Goal: Transaction & Acquisition: Purchase product/service

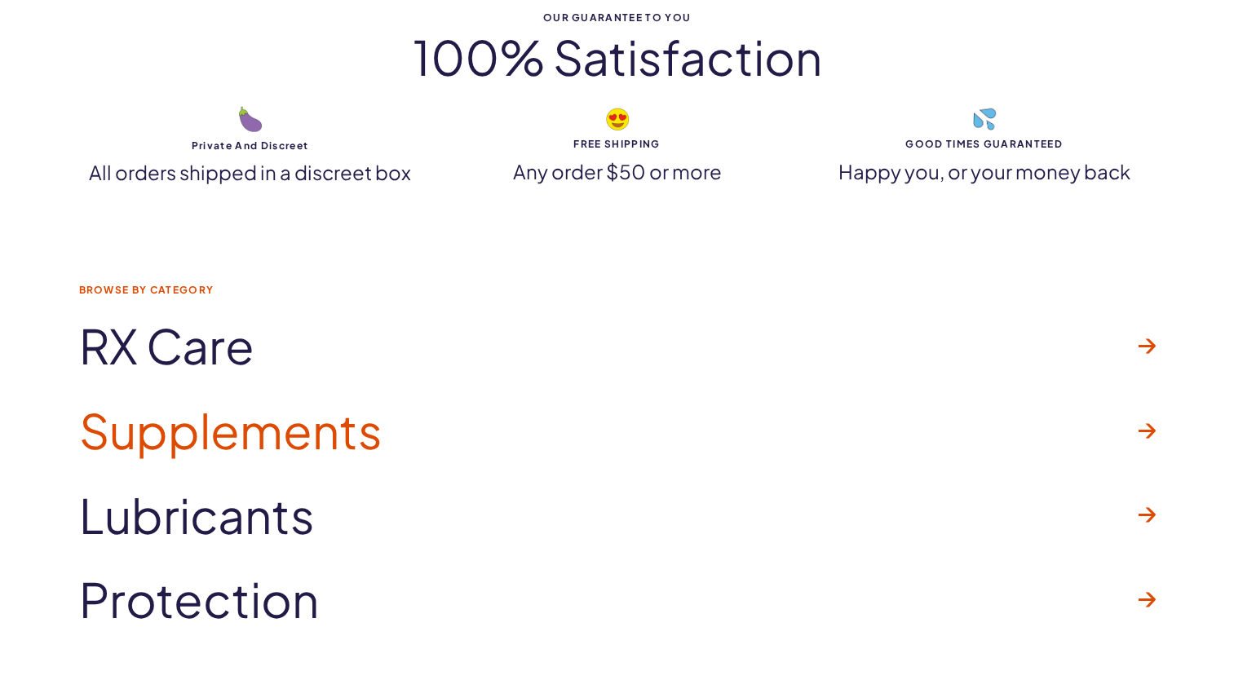
scroll to position [4569, 0]
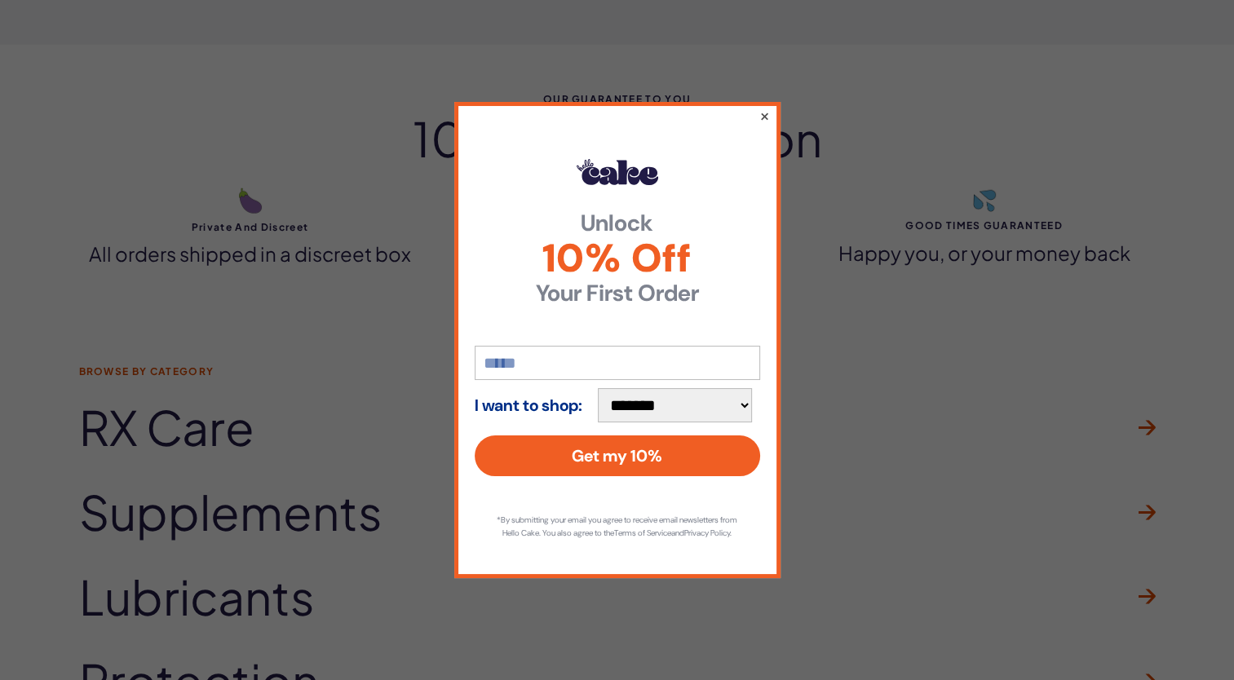
click at [766, 113] on button "×" at bounding box center [764, 116] width 11 height 20
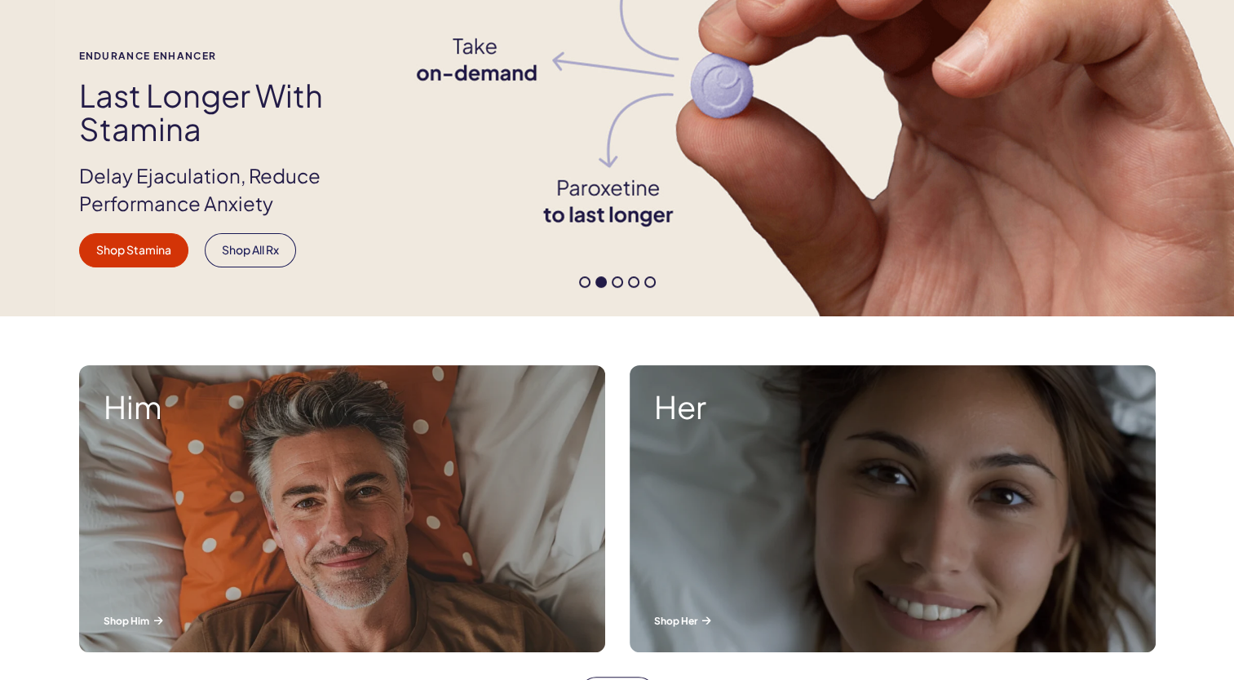
scroll to position [0, 0]
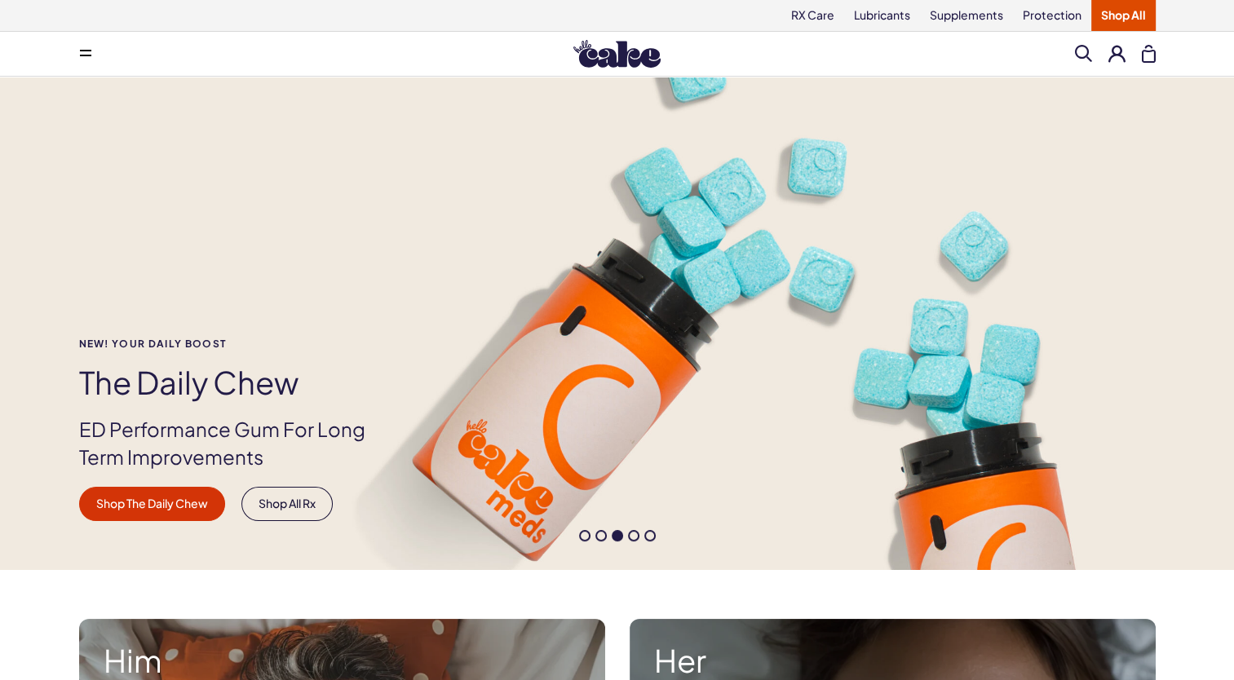
click at [1088, 57] on span at bounding box center [1083, 53] width 17 height 17
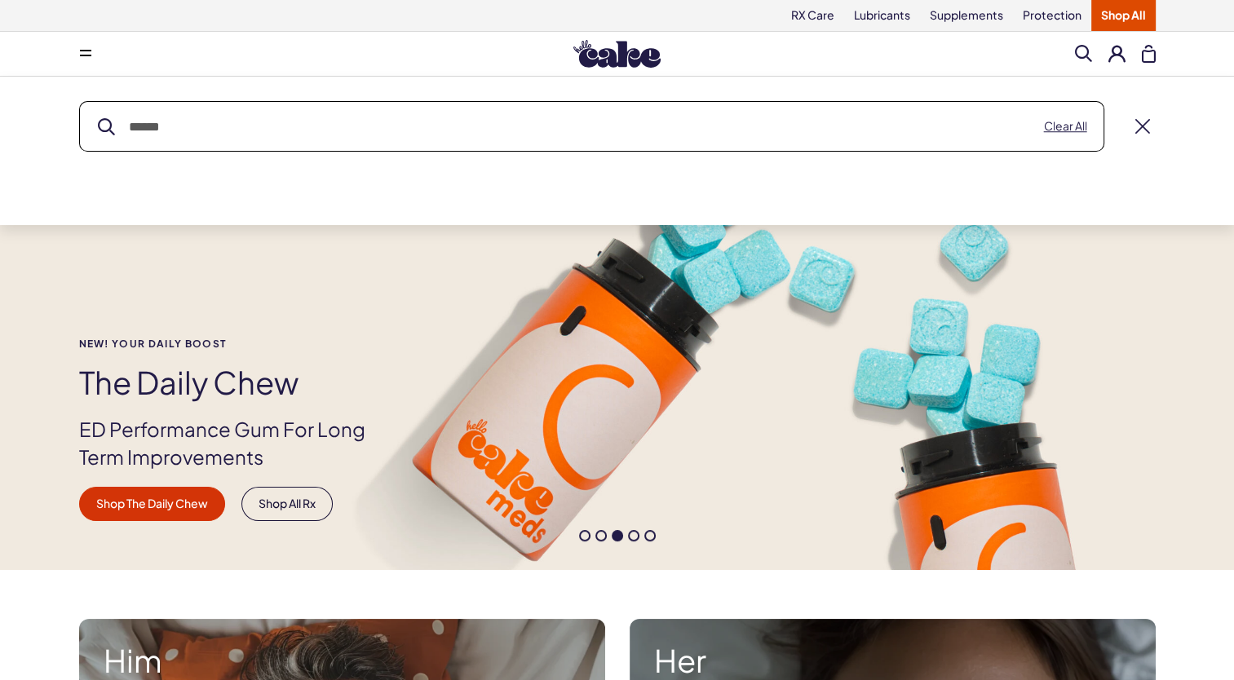
click at [1145, 56] on button at bounding box center [1149, 54] width 14 height 18
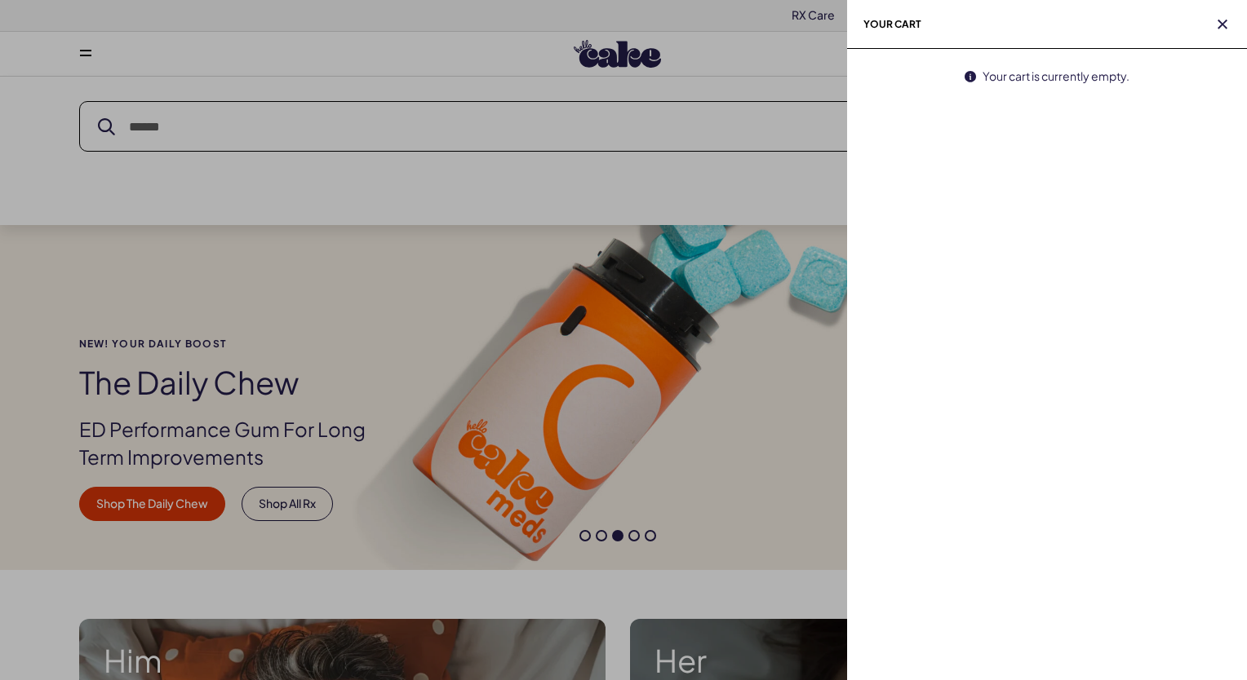
click at [1220, 34] on h2 "Your cart" at bounding box center [1047, 24] width 400 height 49
click at [1225, 25] on icon "button" at bounding box center [1222, 25] width 10 height 10
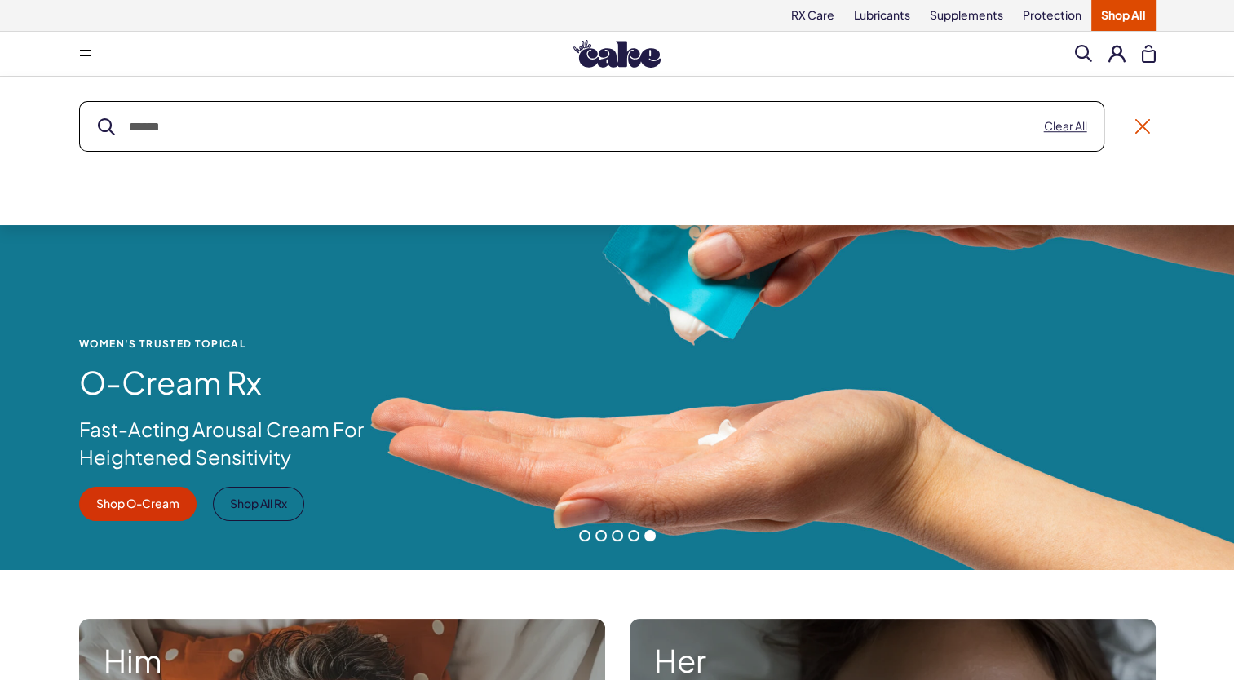
click at [1136, 129] on link at bounding box center [1143, 126] width 15 height 15
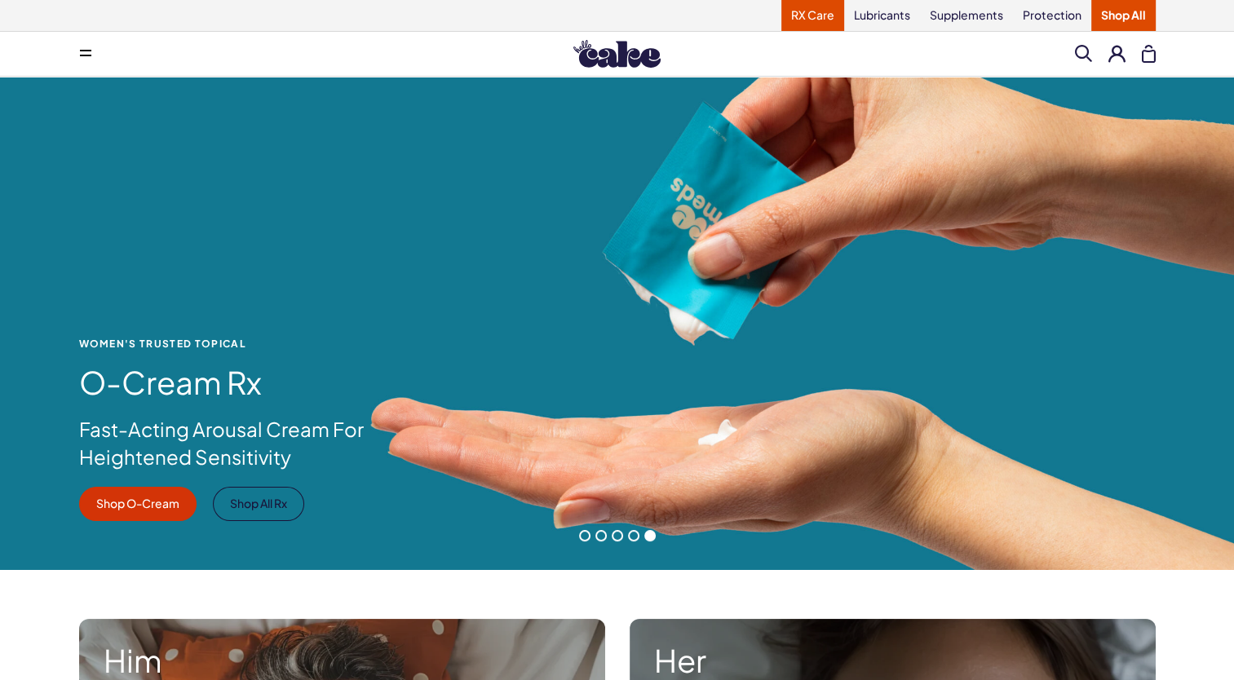
click at [827, 22] on link "RX Care" at bounding box center [813, 15] width 63 height 31
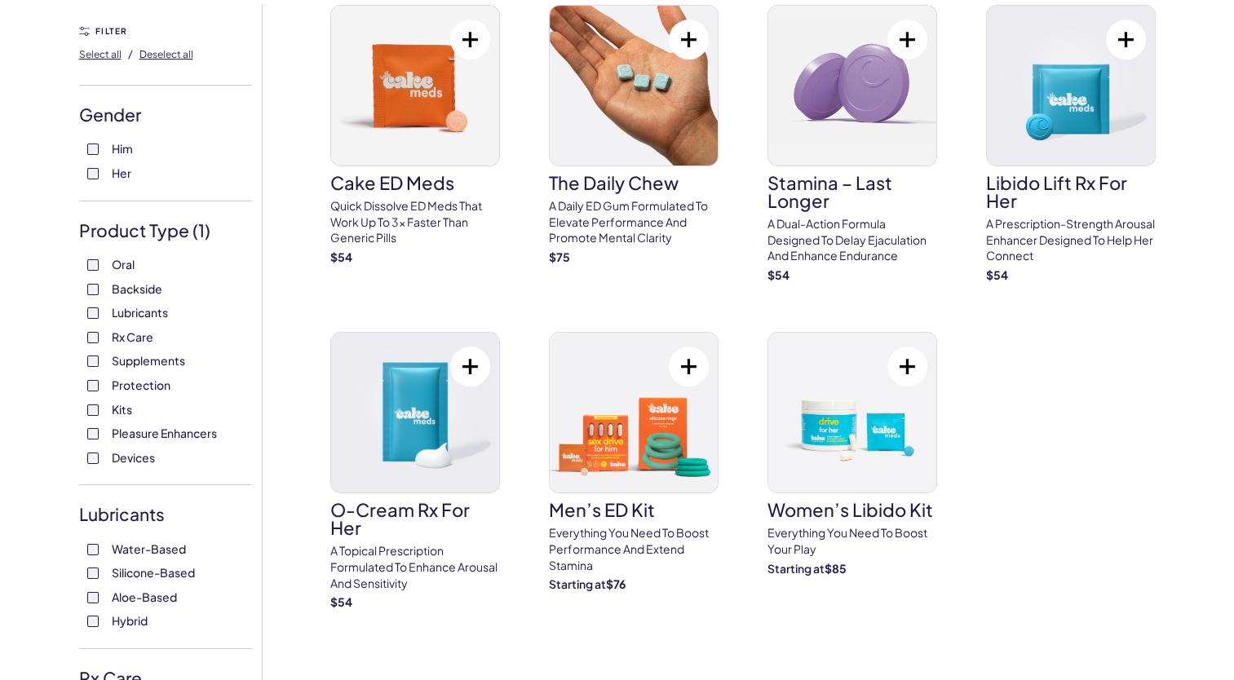
scroll to position [82, 0]
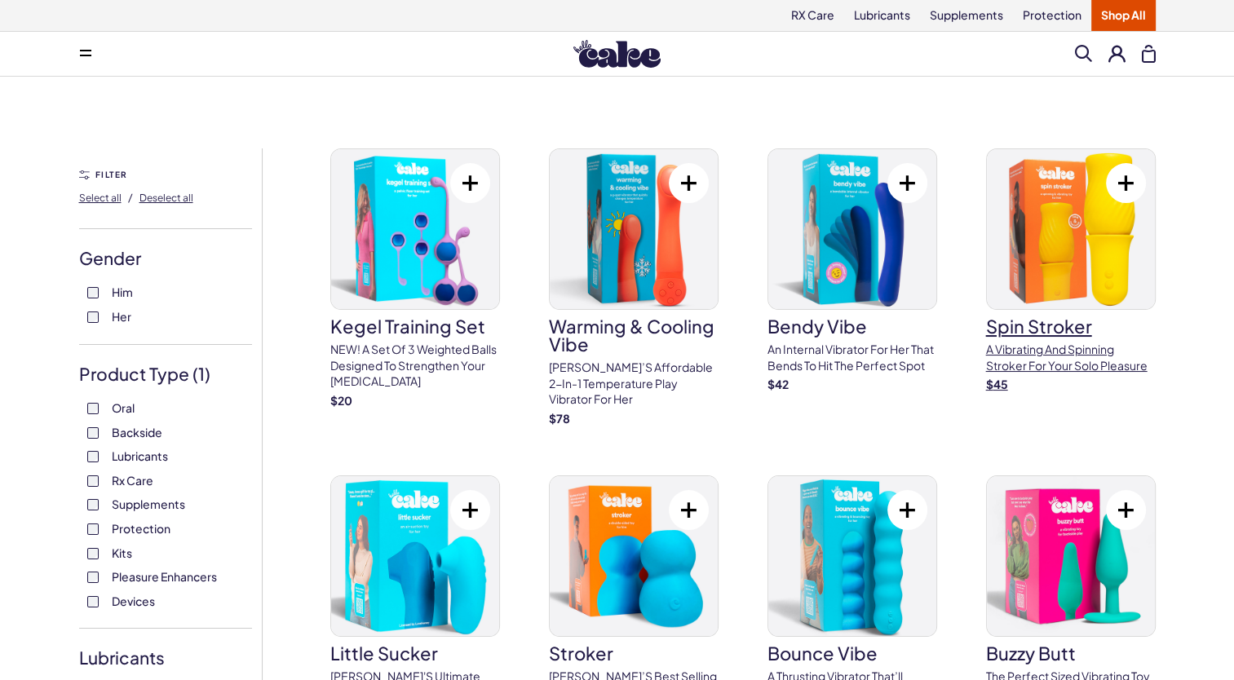
click at [1061, 233] on img at bounding box center [1071, 229] width 168 height 160
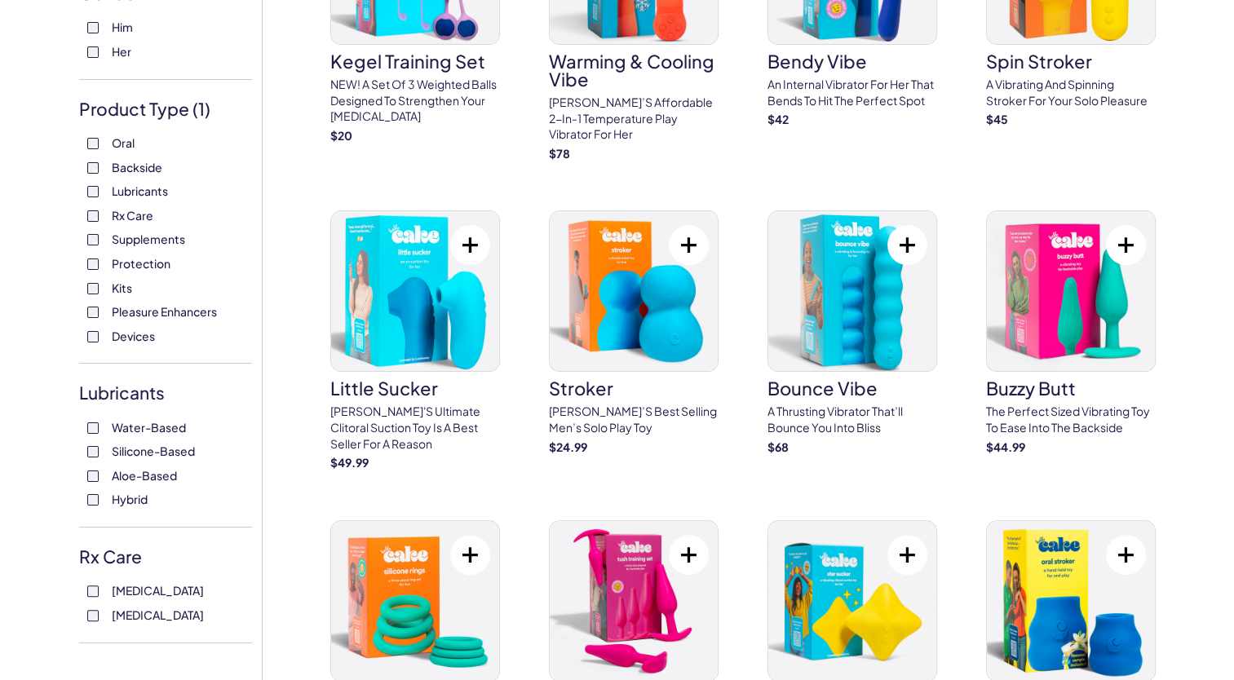
scroll to position [326, 0]
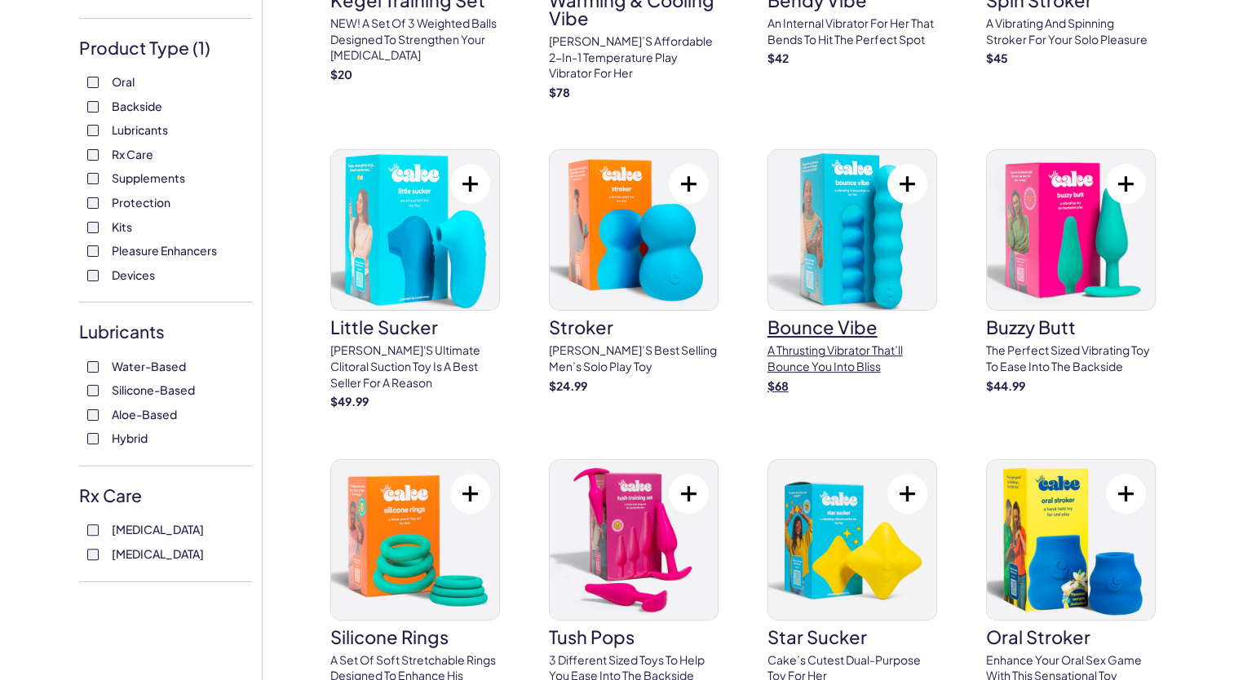
click at [875, 277] on img at bounding box center [853, 230] width 168 height 160
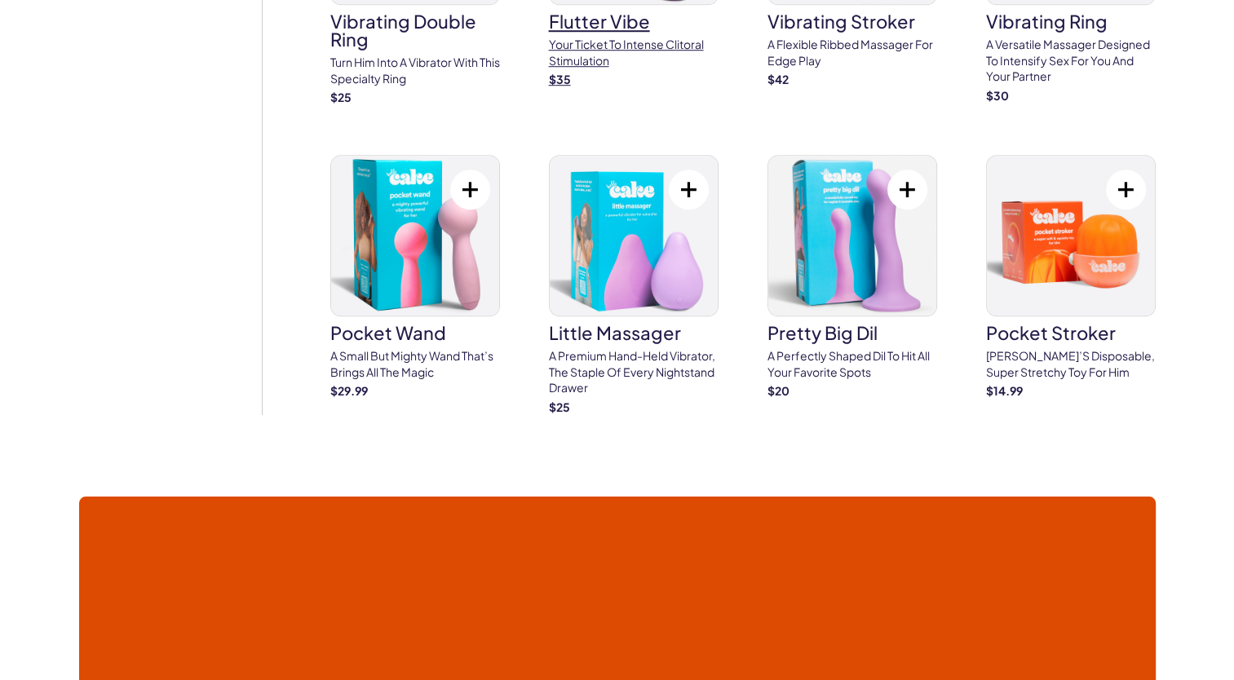
scroll to position [1224, 0]
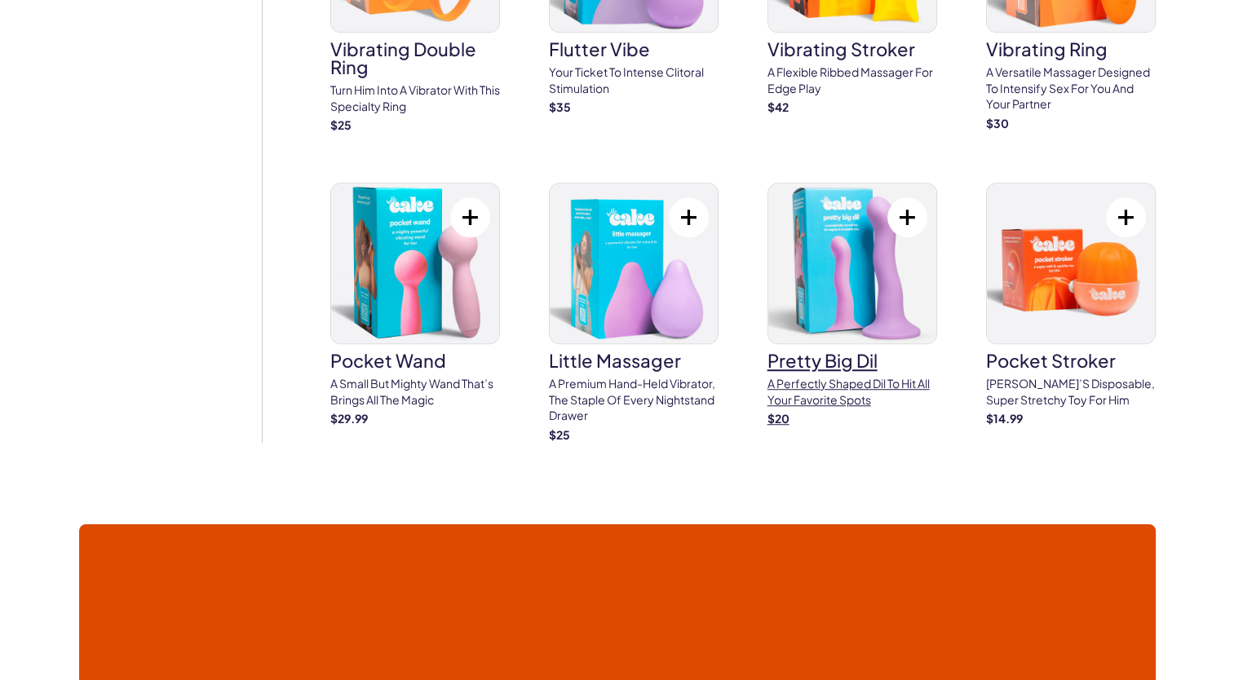
click at [875, 281] on img at bounding box center [853, 264] width 168 height 160
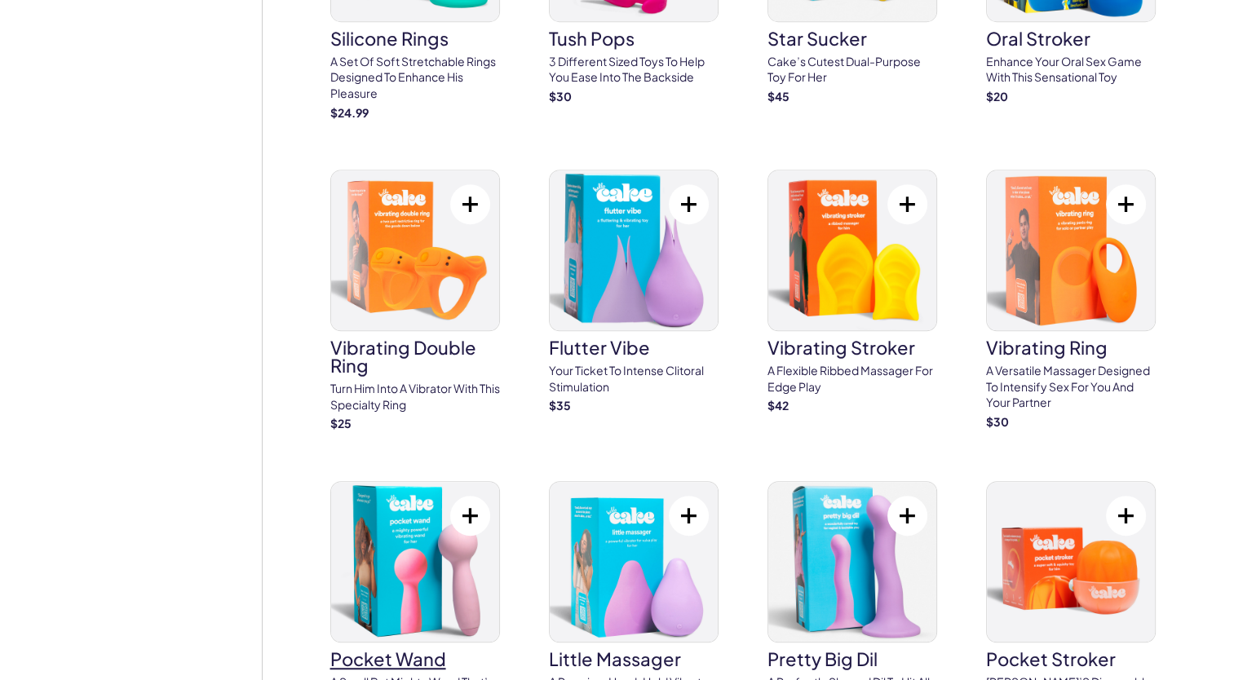
scroll to position [898, 0]
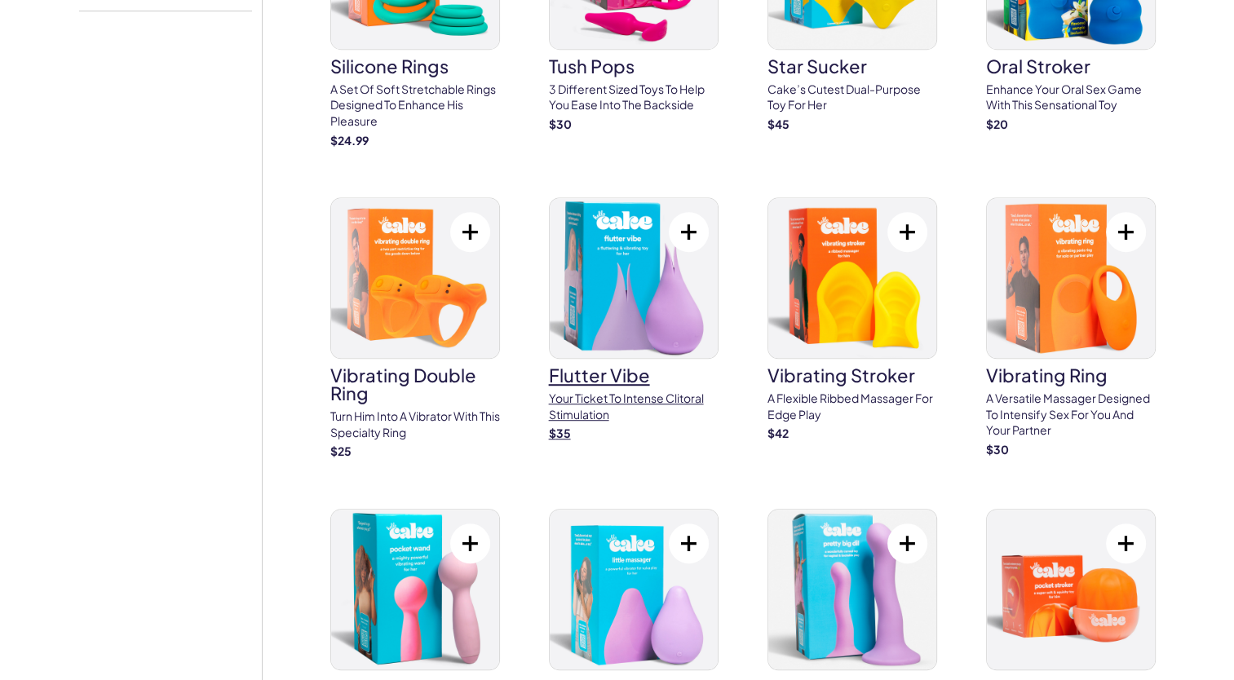
click at [607, 287] on img at bounding box center [634, 278] width 168 height 160
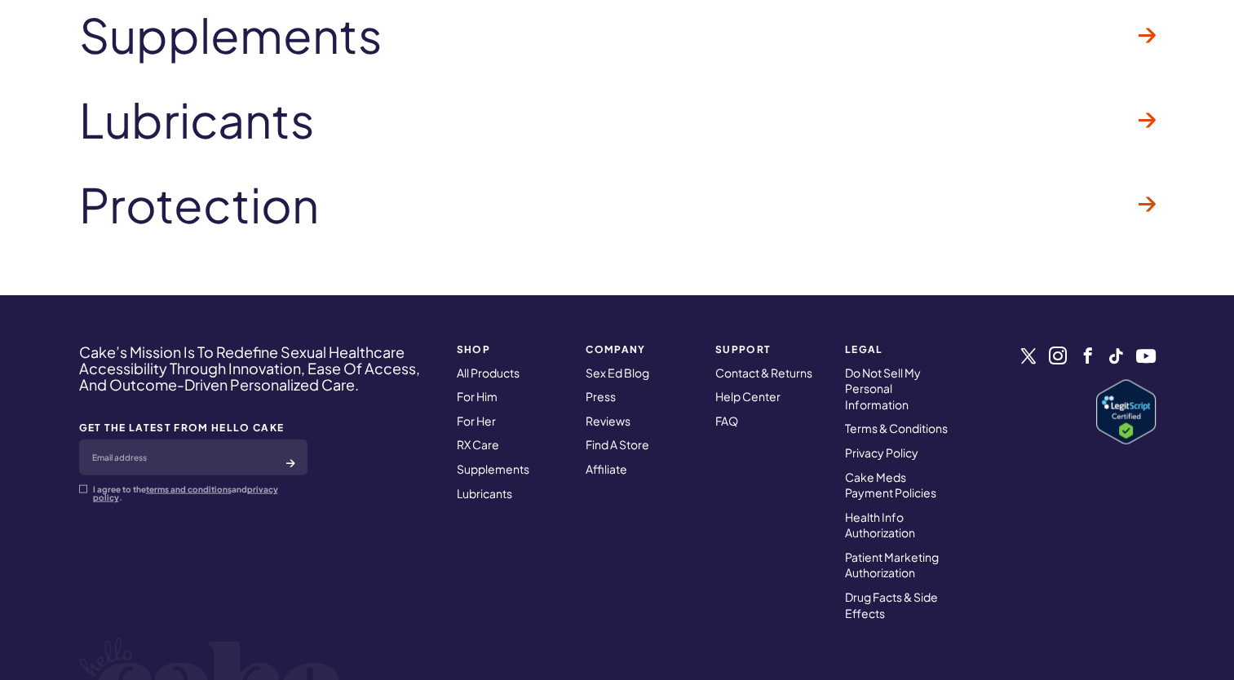
scroll to position [3345, 0]
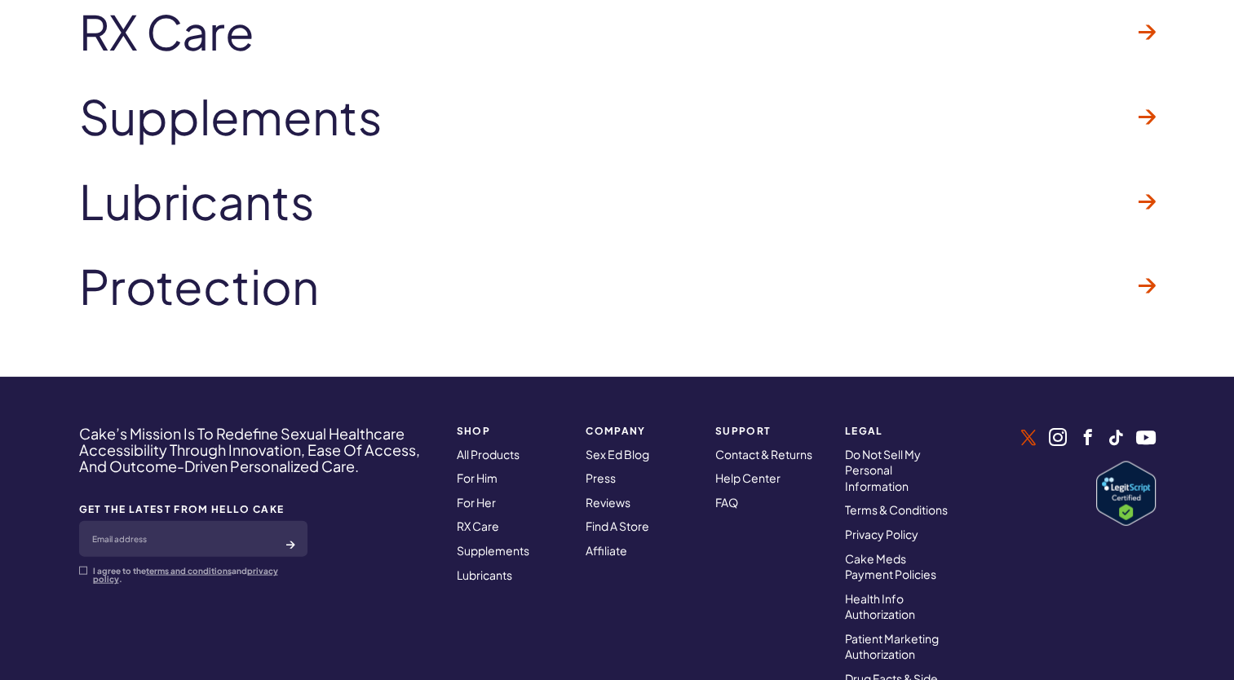
click at [1035, 430] on link at bounding box center [1029, 438] width 15 height 16
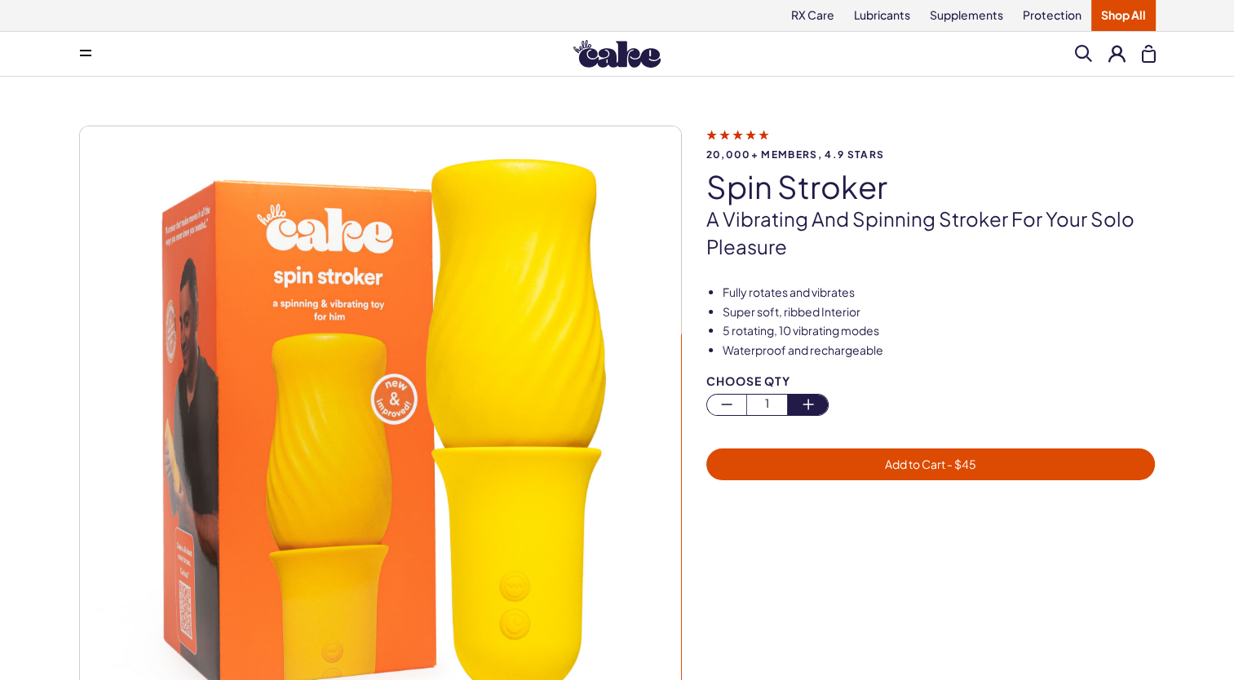
click at [804, 399] on icon "button" at bounding box center [809, 405] width 20 height 20
click at [717, 405] on icon "button" at bounding box center [727, 405] width 20 height 20
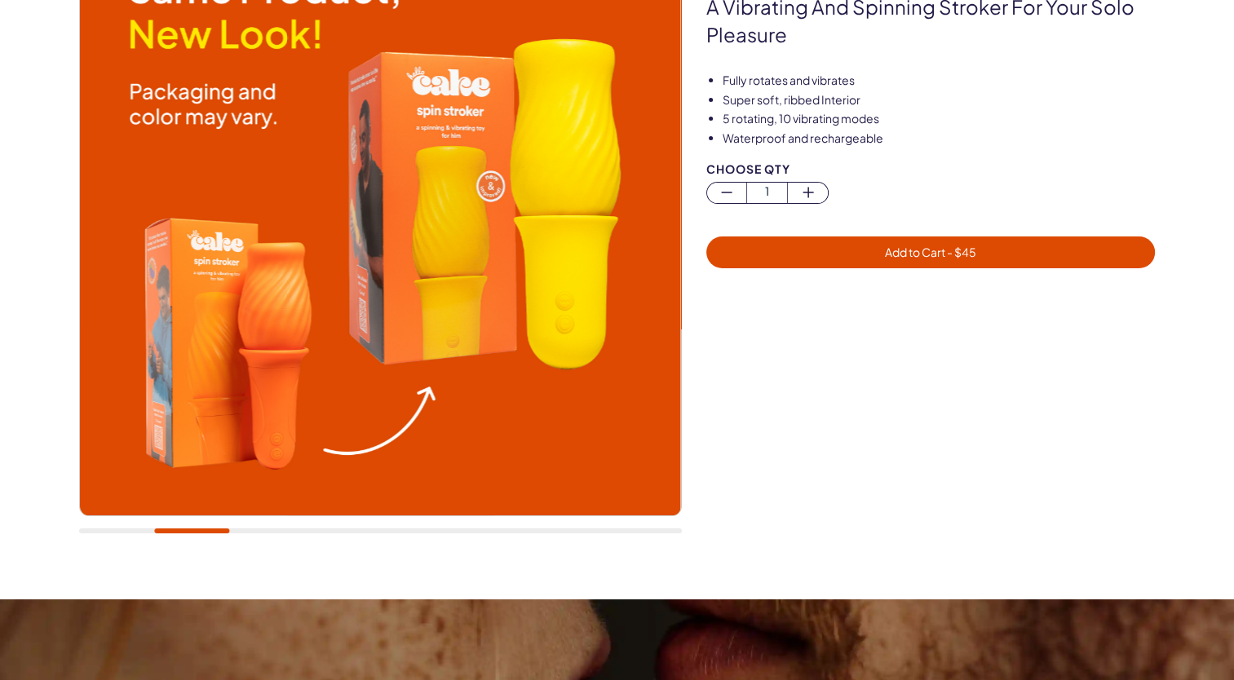
scroll to position [163, 0]
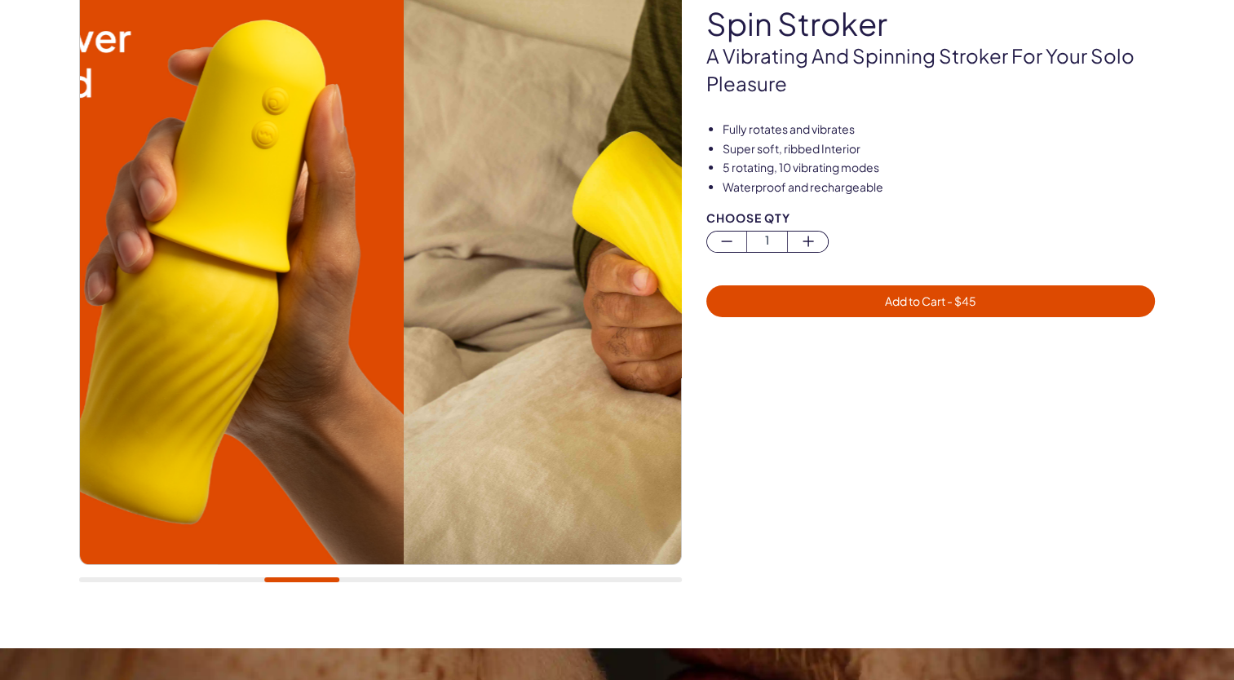
click at [826, 412] on div "20,000+ members, 4.9 stars spin stroker A vibrating and spinning stroker for yo…" at bounding box center [617, 280] width 1077 height 637
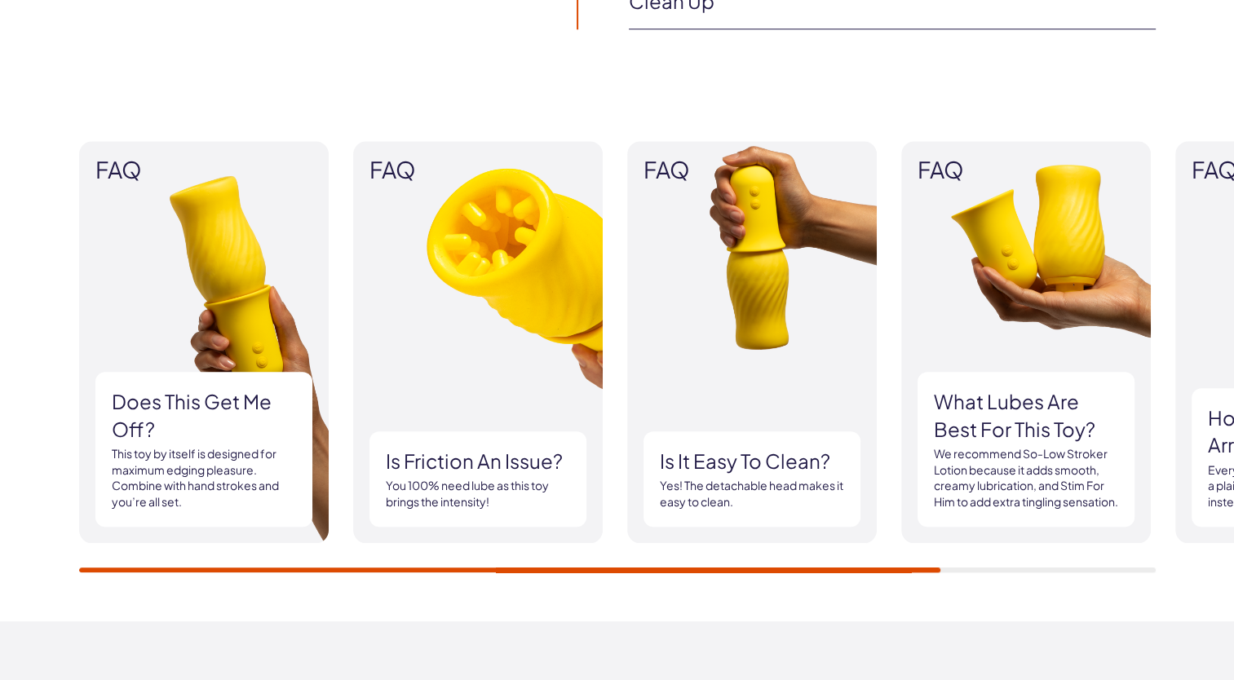
scroll to position [1387, 0]
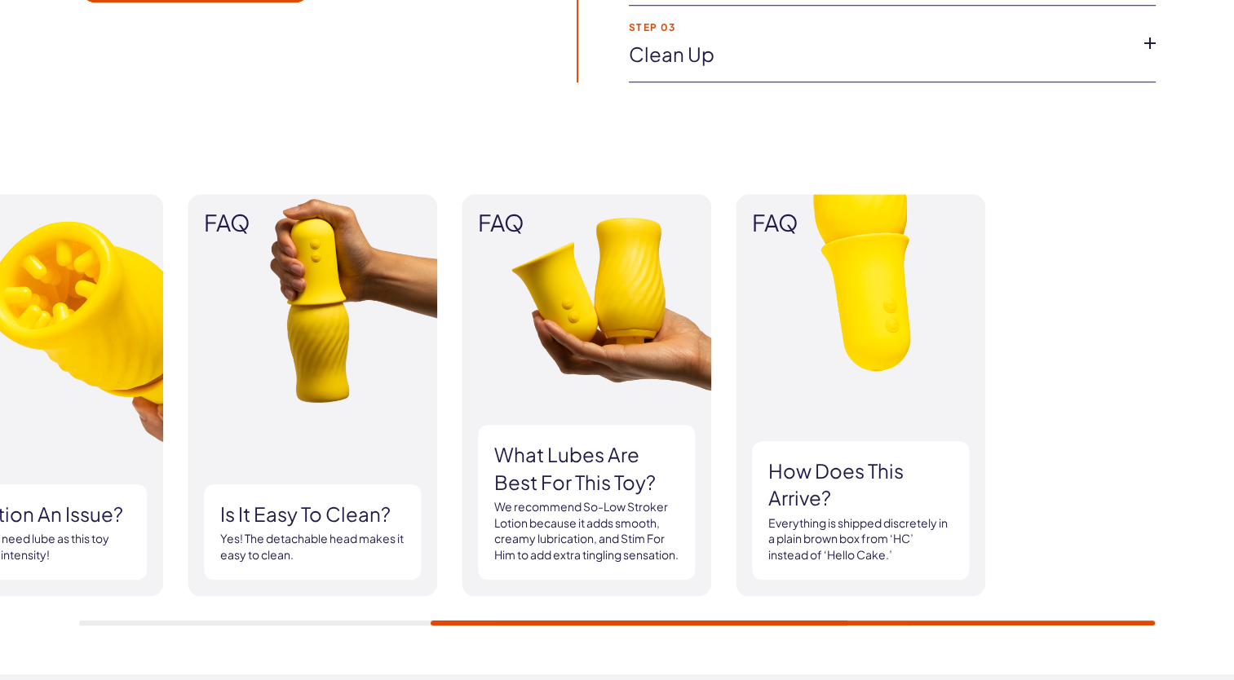
click at [330, 419] on div "FAQ Does this get me off? This toy by itself is designed for maximum edging ple…" at bounding box center [177, 395] width 1077 height 402
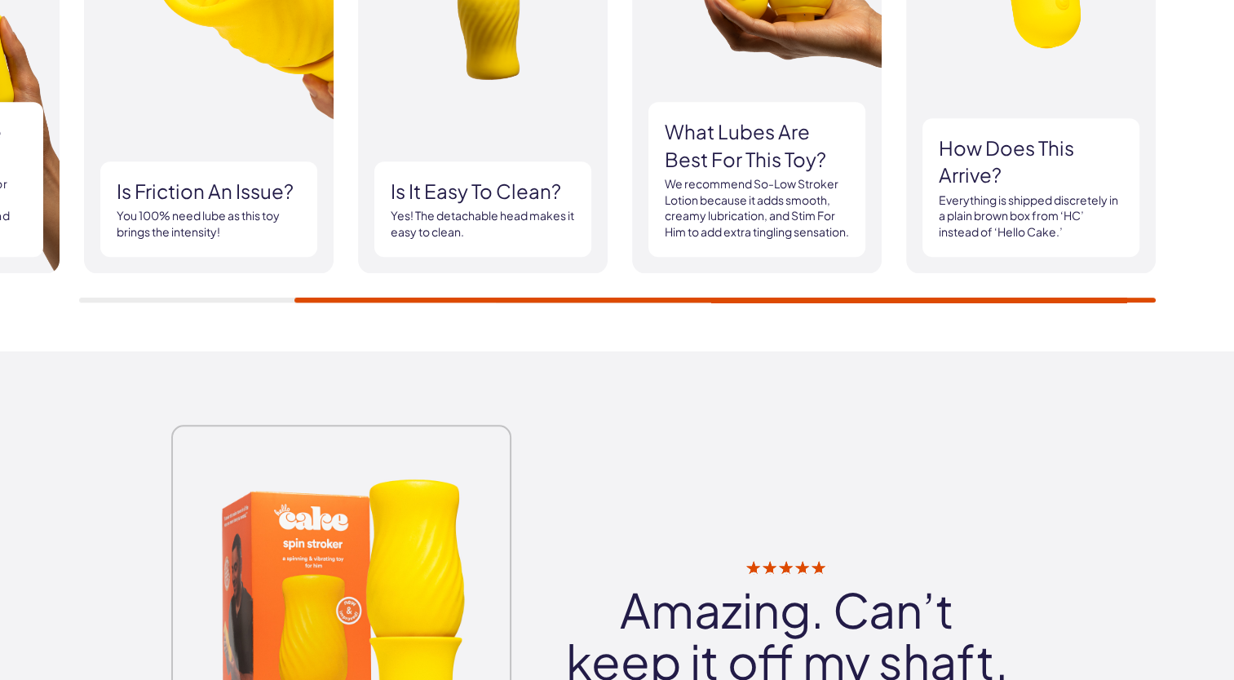
scroll to position [1550, 0]
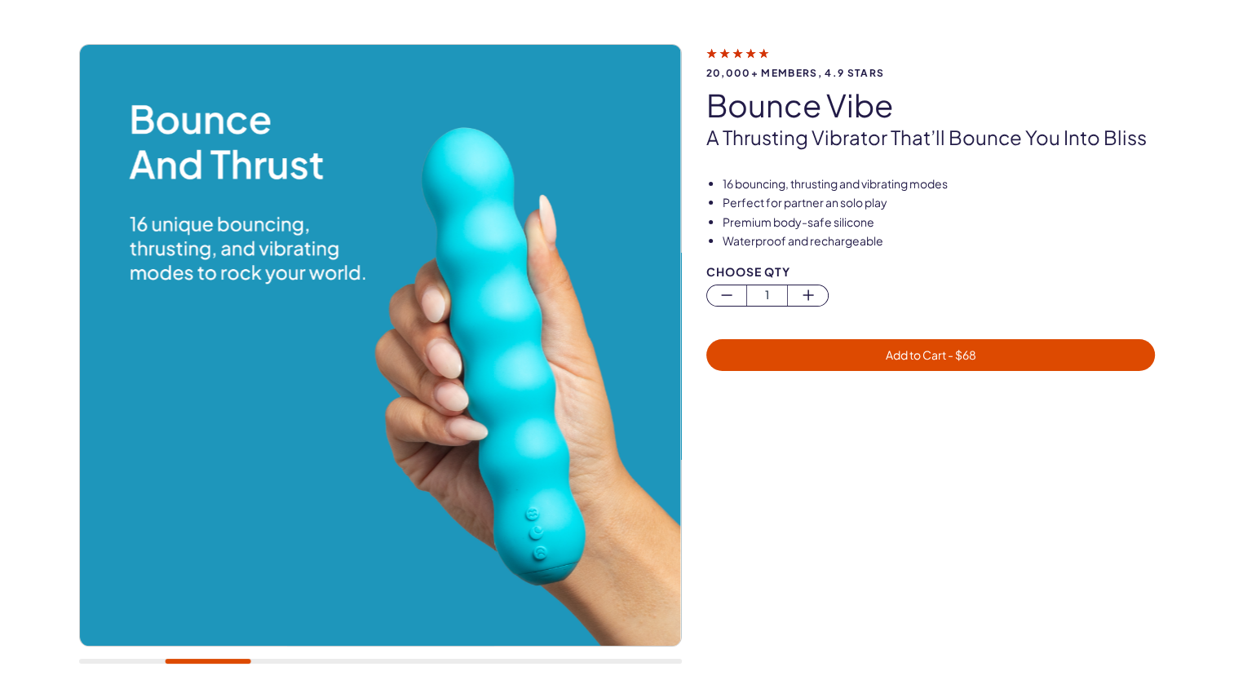
click at [64, 338] on div "20,000+ members, 4.9 stars bounce vibe A thrusting vibrator that’ll bounce you …" at bounding box center [617, 362] width 1175 height 637
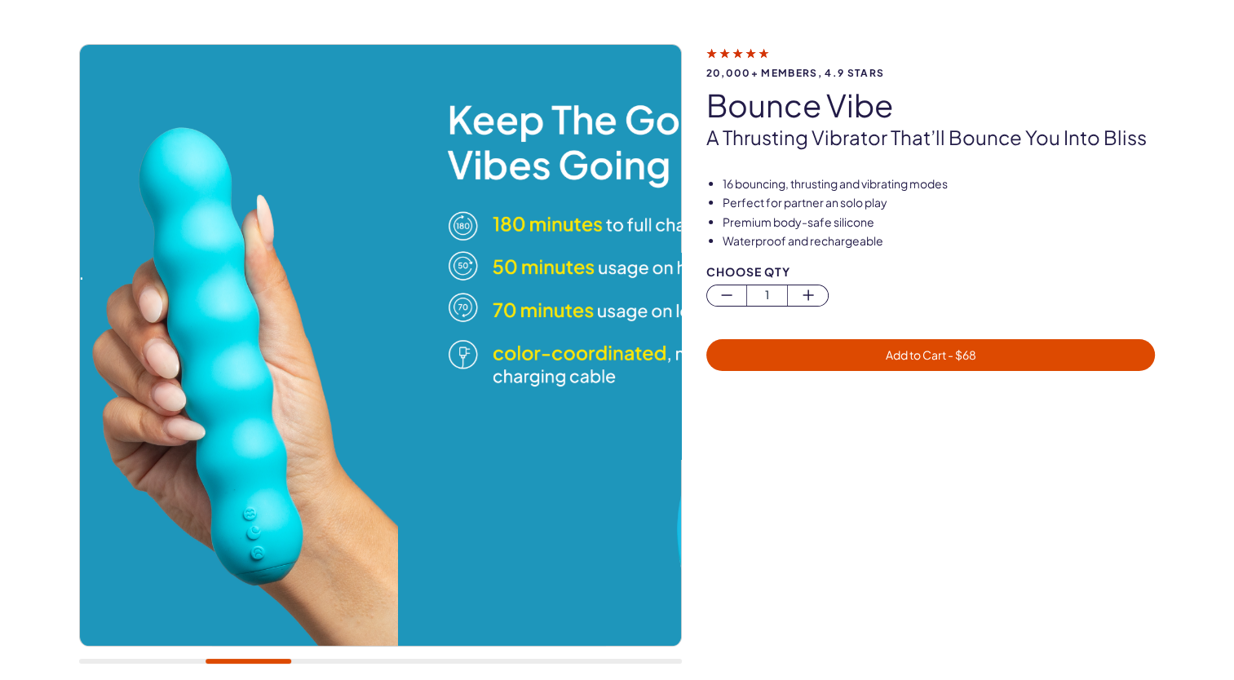
click at [132, 313] on img at bounding box center [97, 345] width 601 height 601
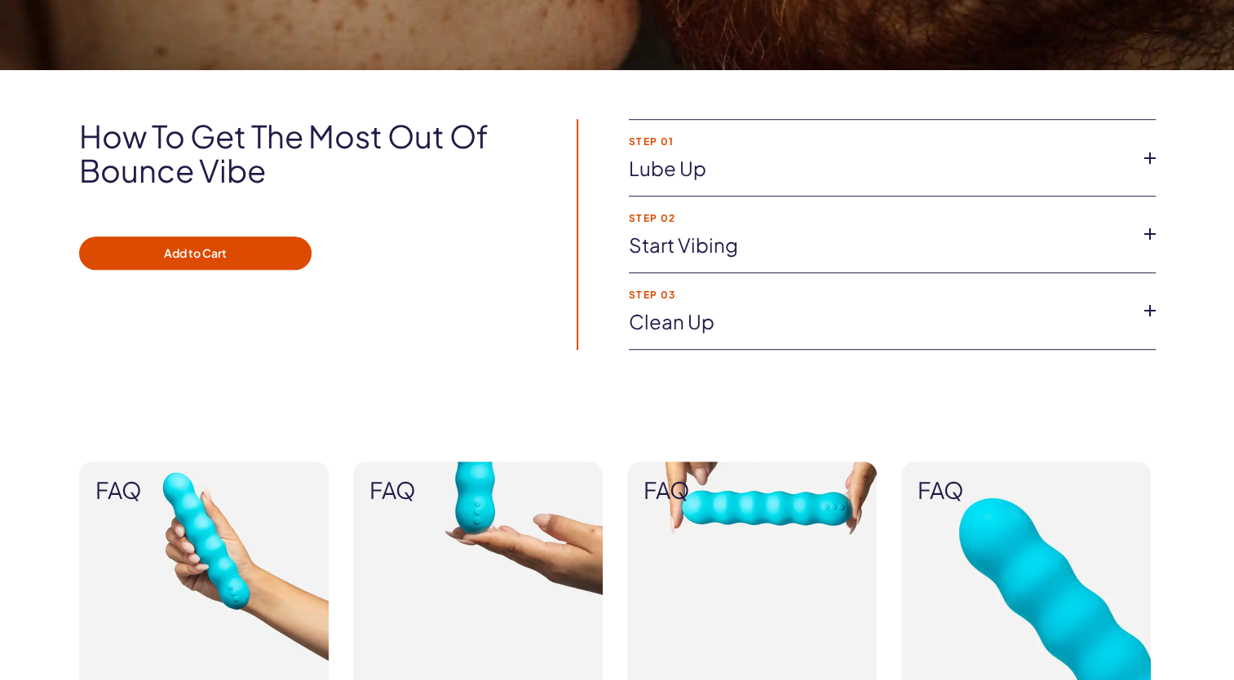
scroll to position [1305, 0]
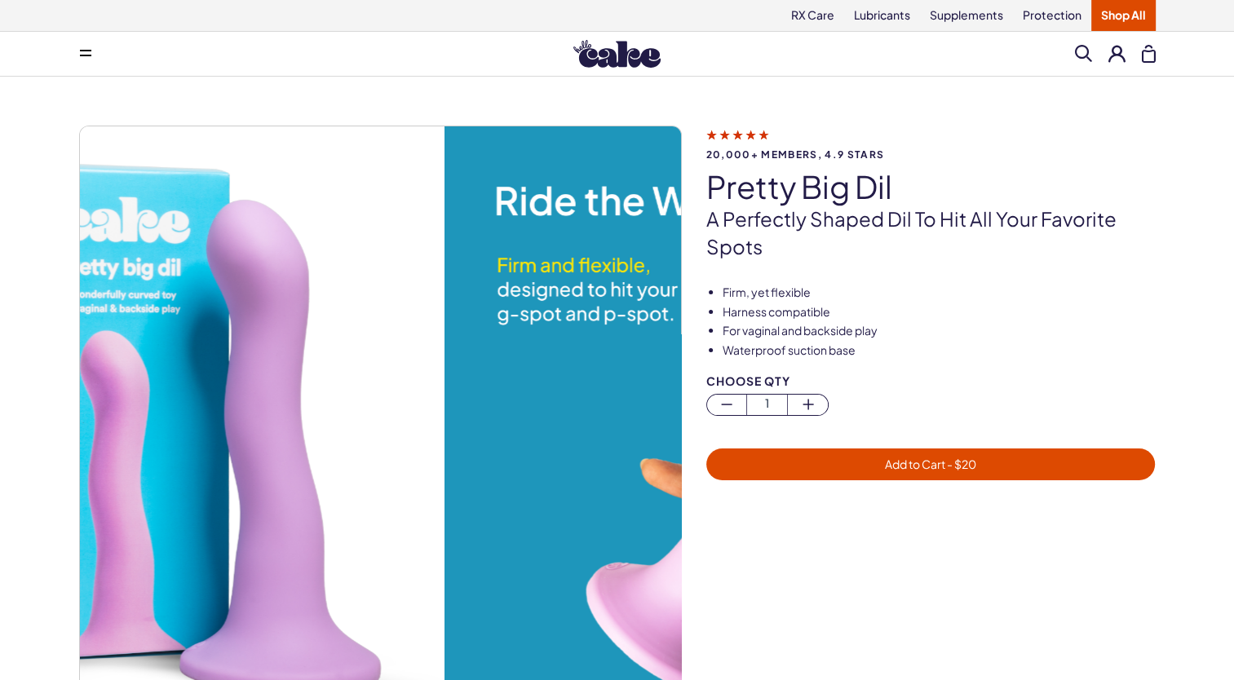
click at [39, 419] on div "20,000+ members, 4.9 stars pretty big dil A perfectly shaped Dil to hit all you…" at bounding box center [617, 444] width 1175 height 637
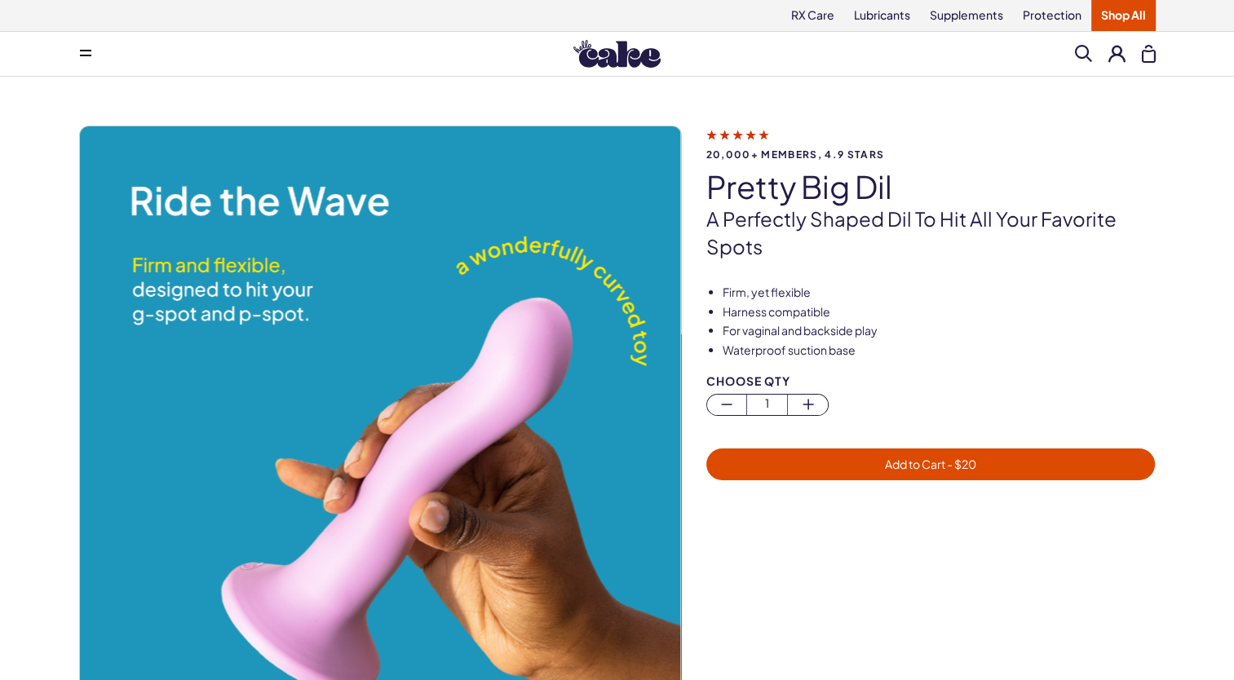
click at [162, 406] on img at bounding box center [379, 426] width 601 height 601
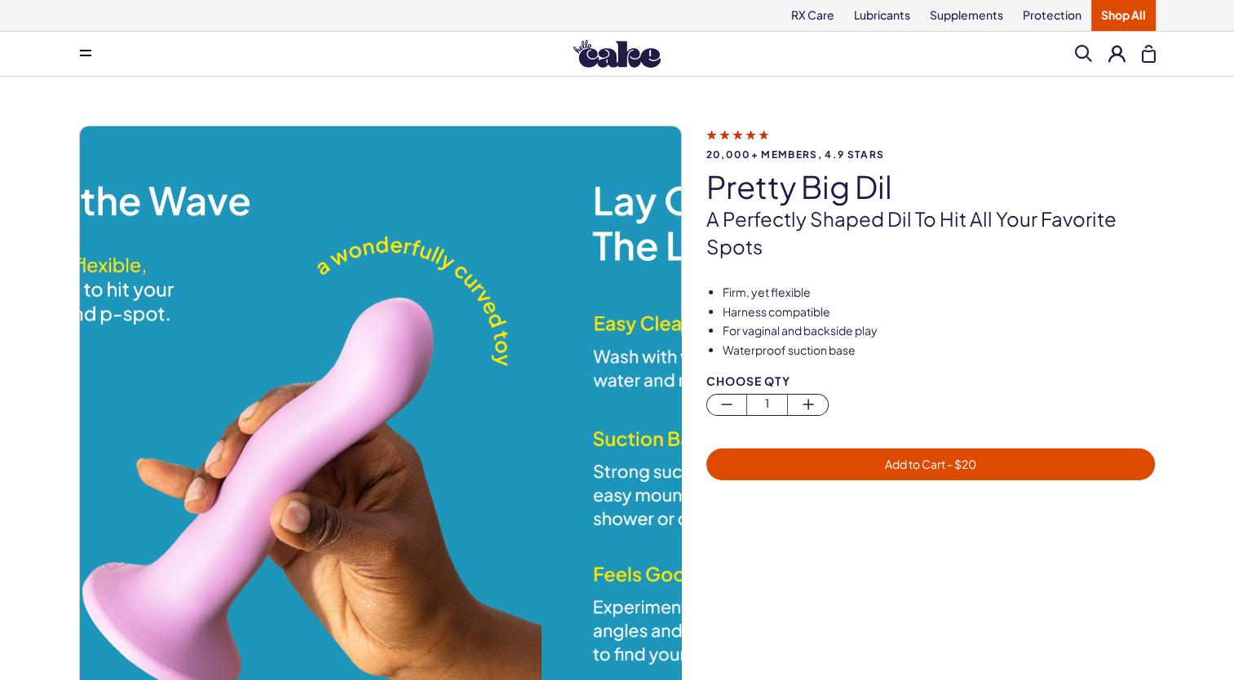
click at [212, 397] on img at bounding box center [240, 426] width 601 height 601
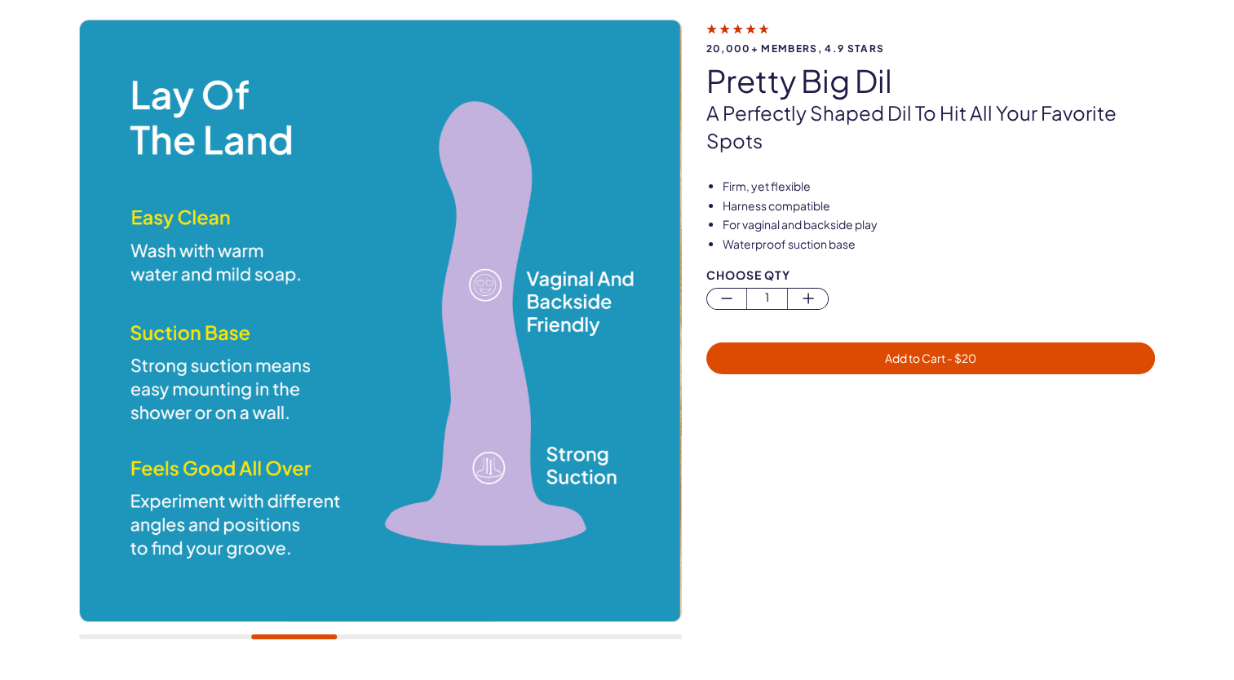
scroll to position [82, 0]
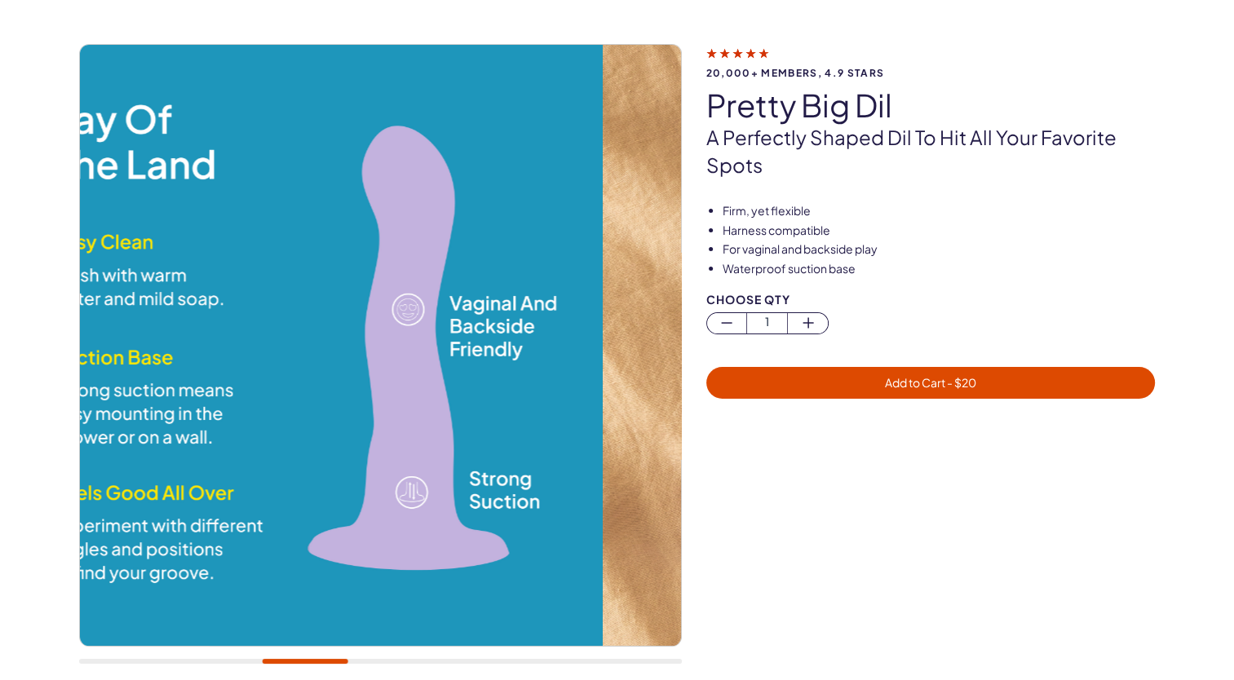
click at [234, 397] on img at bounding box center [302, 345] width 601 height 601
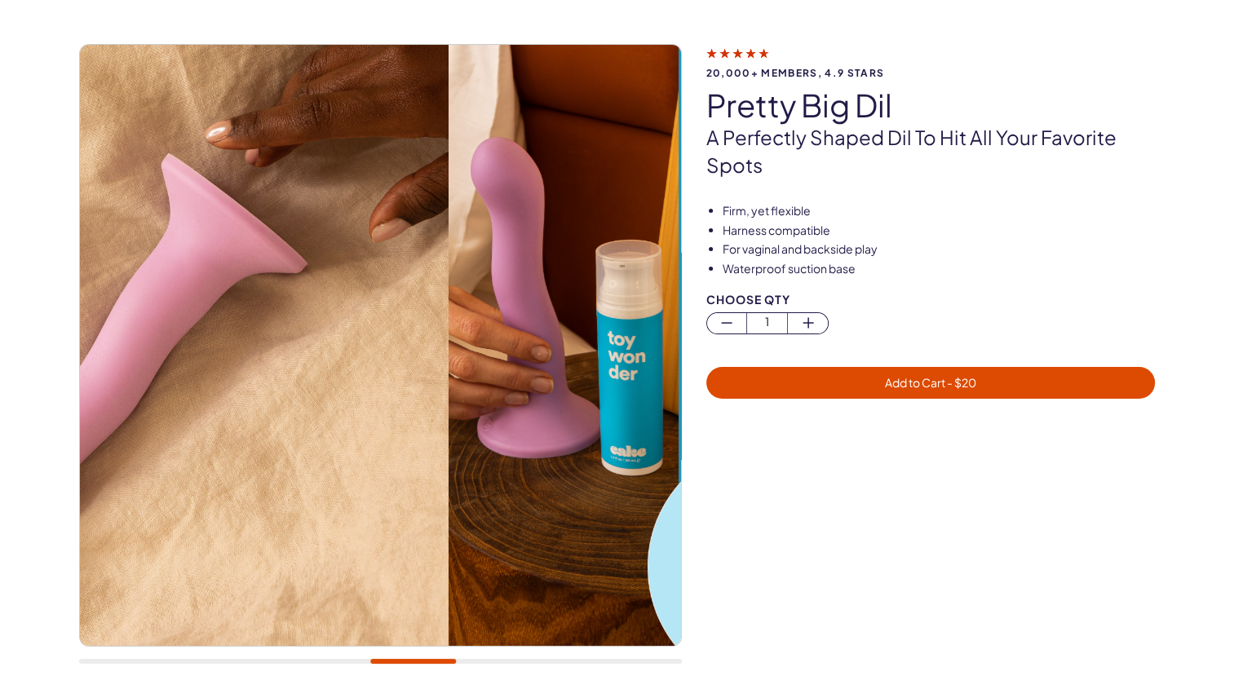
click at [273, 379] on img at bounding box center [147, 345] width 601 height 601
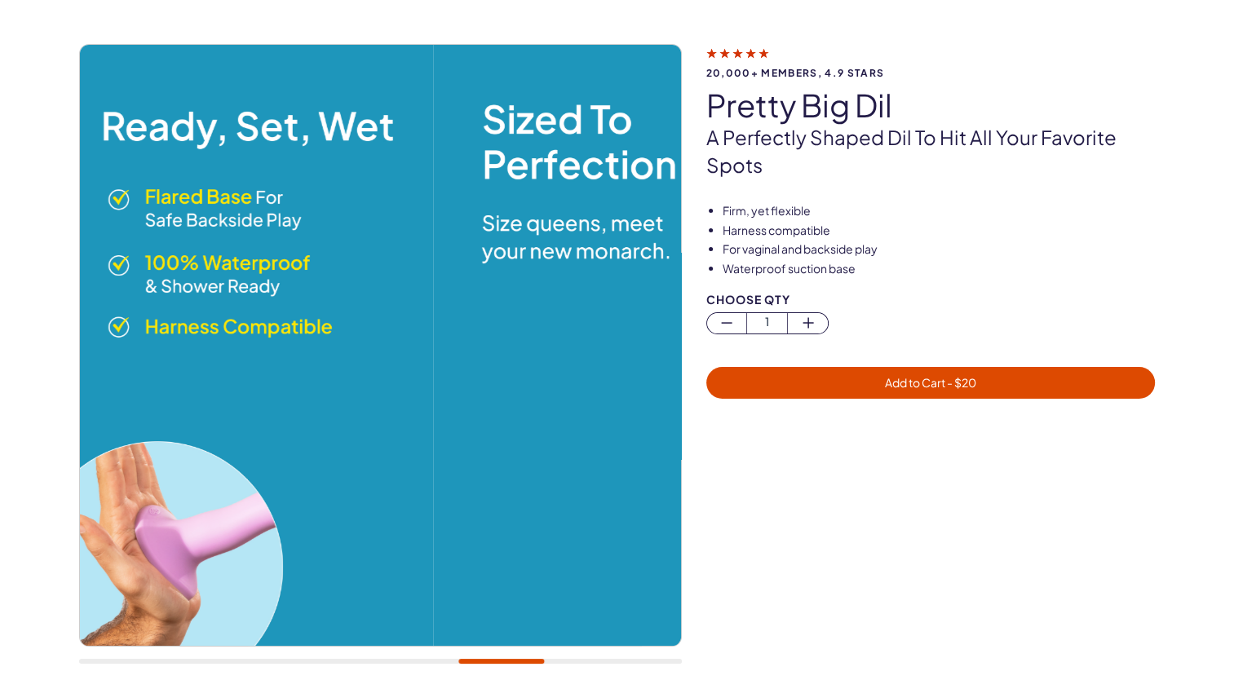
click at [265, 382] on img at bounding box center [133, 345] width 601 height 601
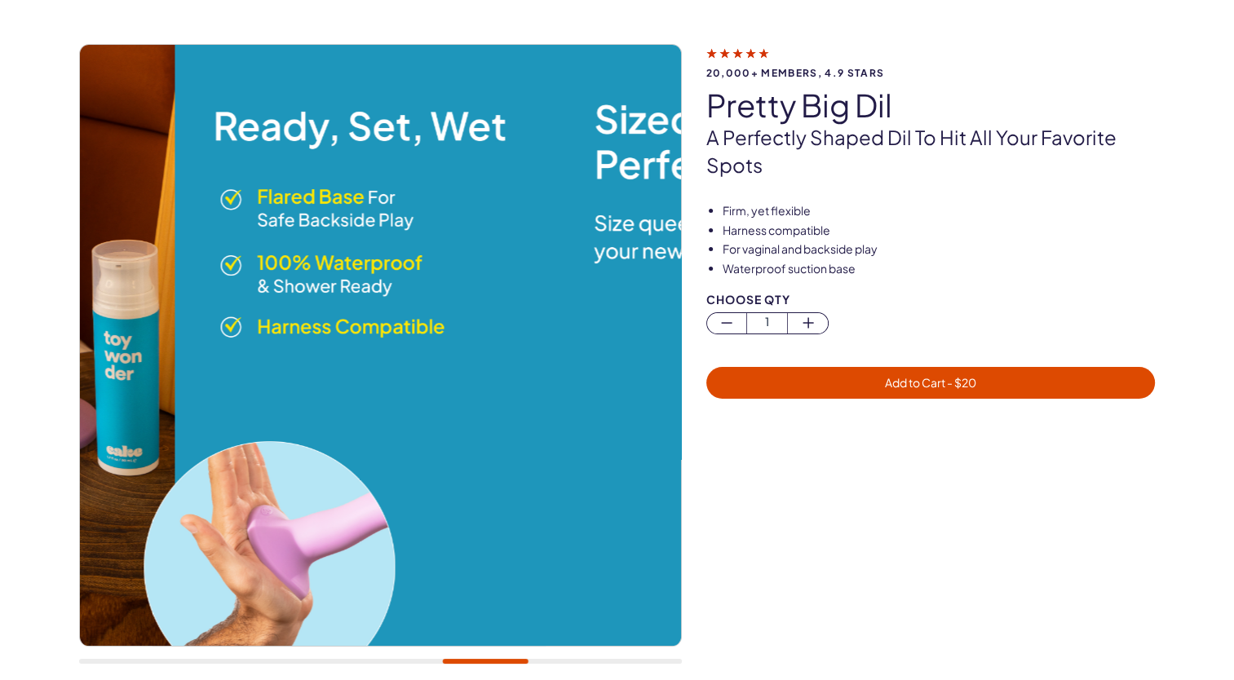
click at [296, 335] on img at bounding box center [245, 345] width 601 height 601
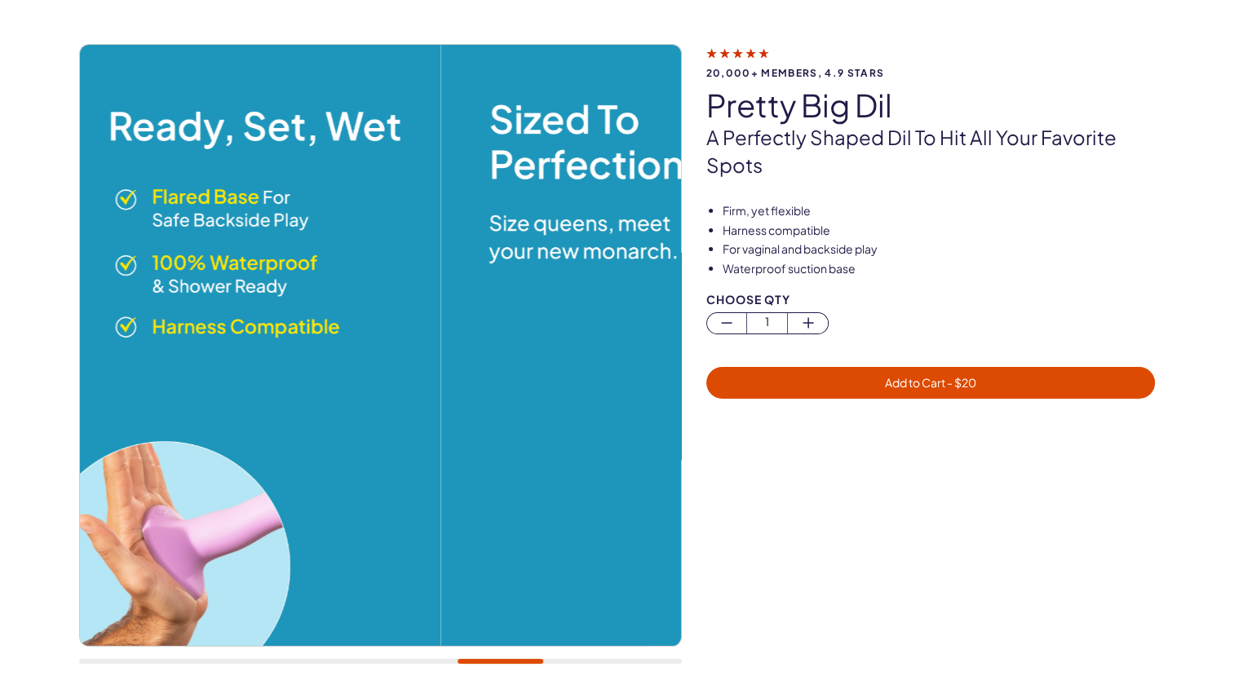
click at [18, 335] on div "20,000+ members, 4.9 stars pretty big dil A perfectly shaped Dil to hit all you…" at bounding box center [617, 362] width 1234 height 735
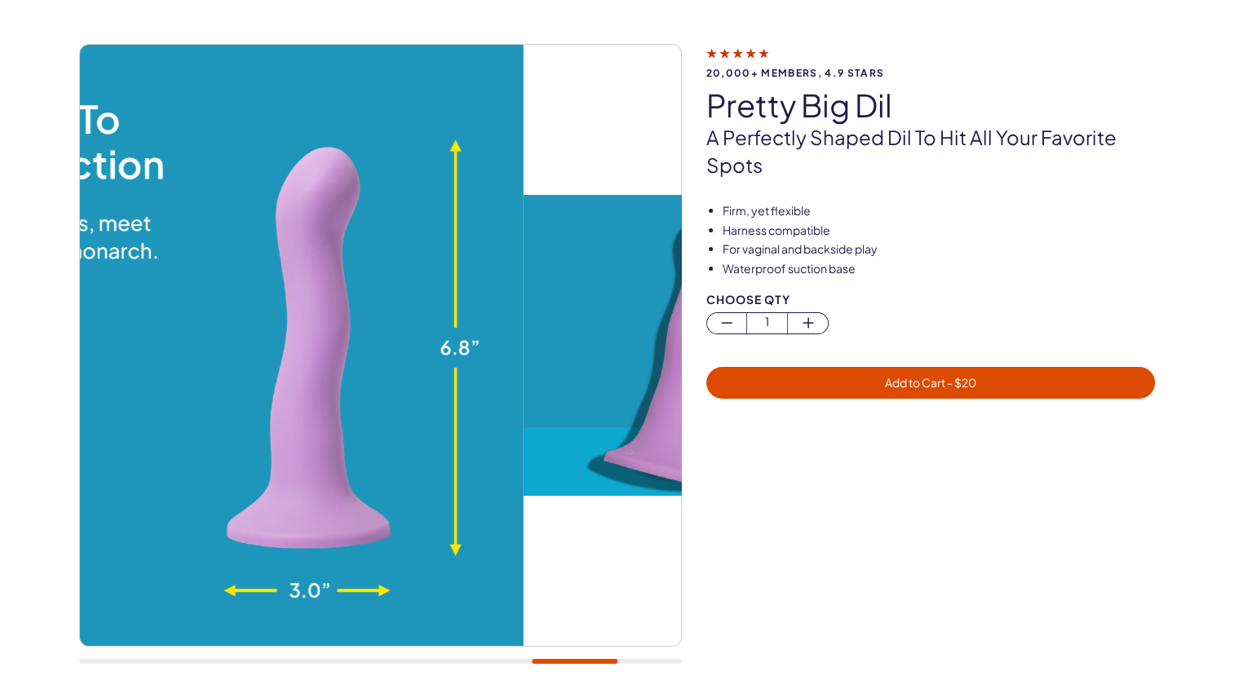
click at [137, 341] on img at bounding box center [222, 345] width 601 height 601
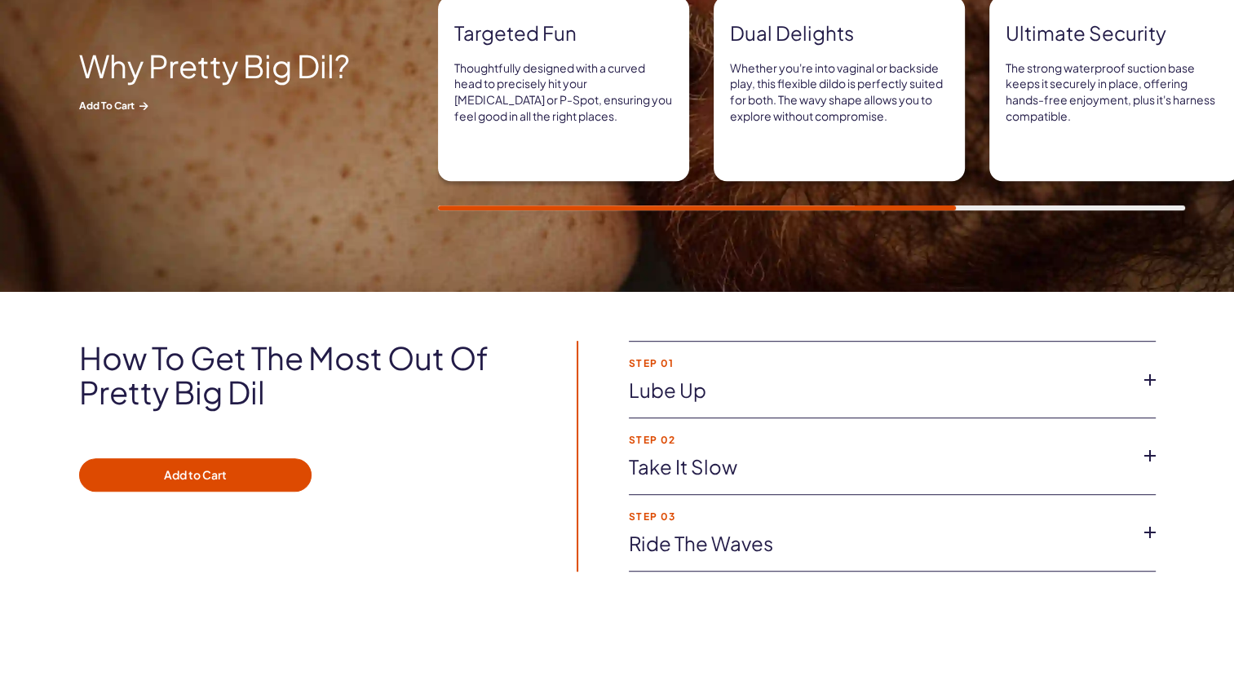
scroll to position [1305, 0]
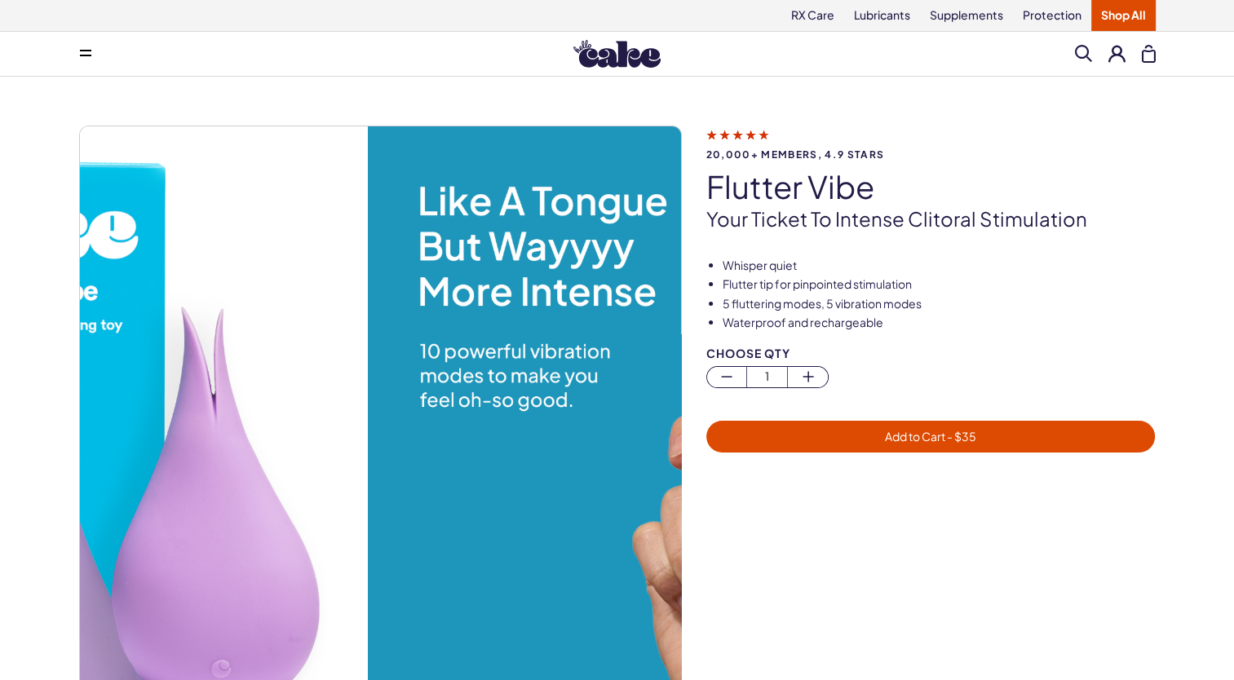
click at [250, 442] on img at bounding box center [67, 426] width 601 height 601
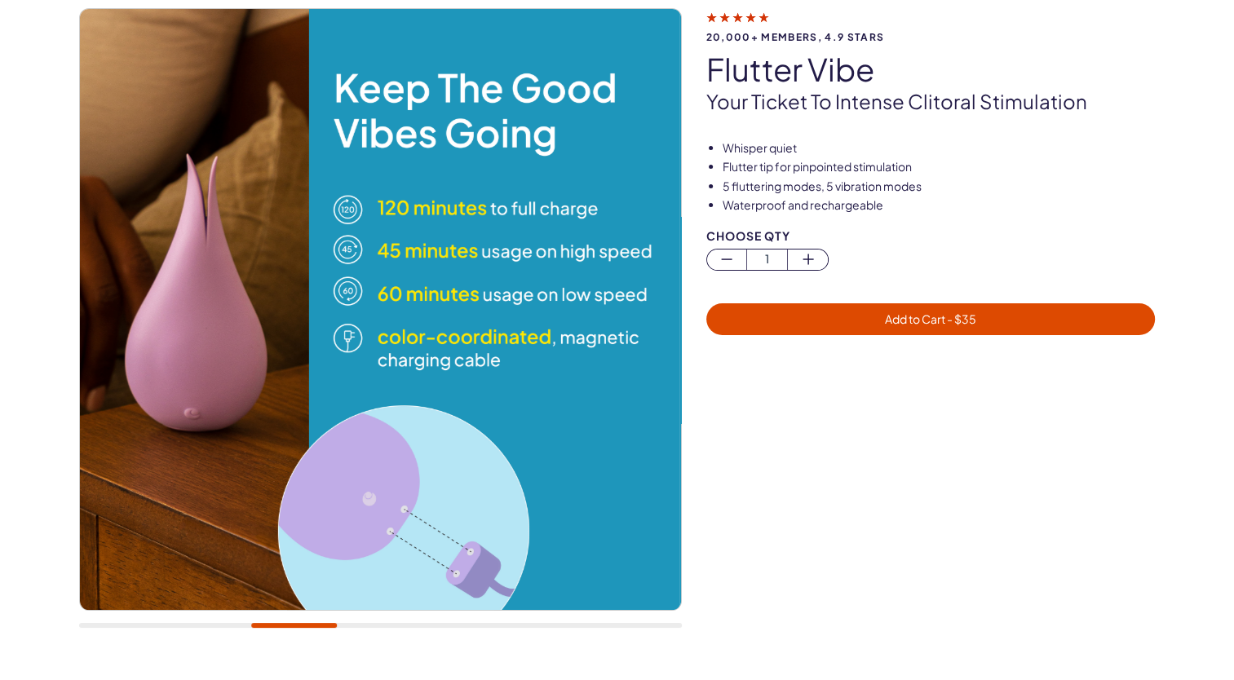
scroll to position [82, 0]
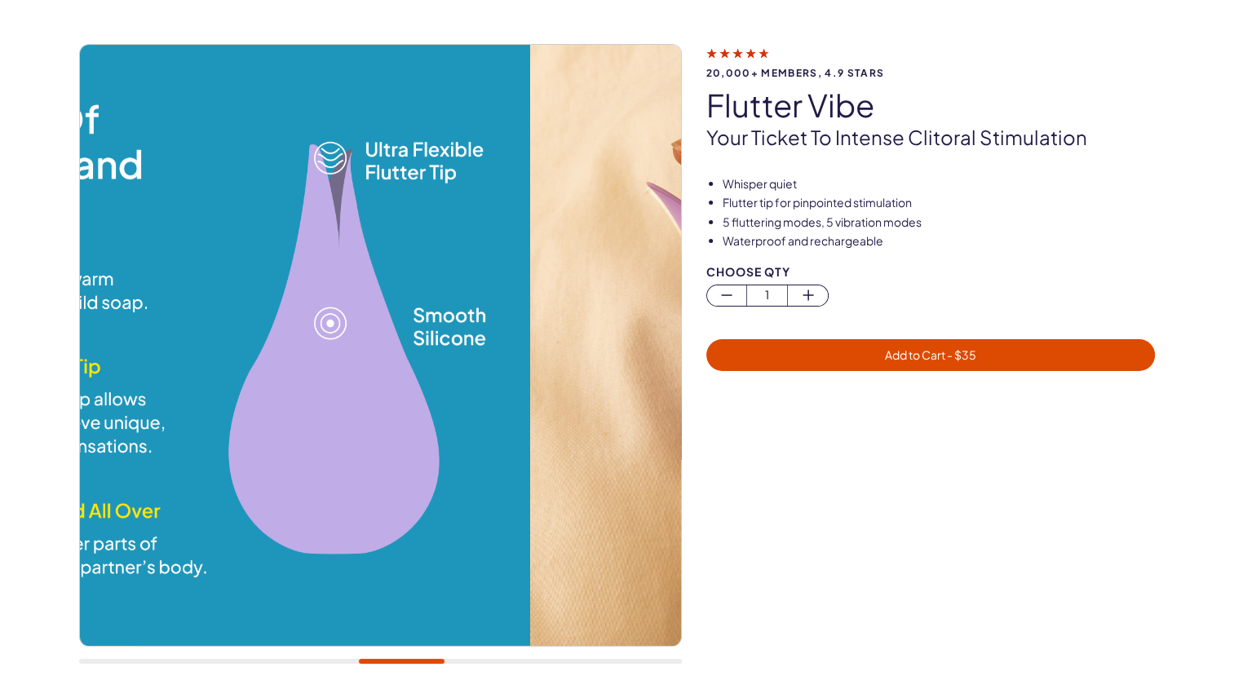
click at [236, 310] on img at bounding box center [229, 345] width 601 height 601
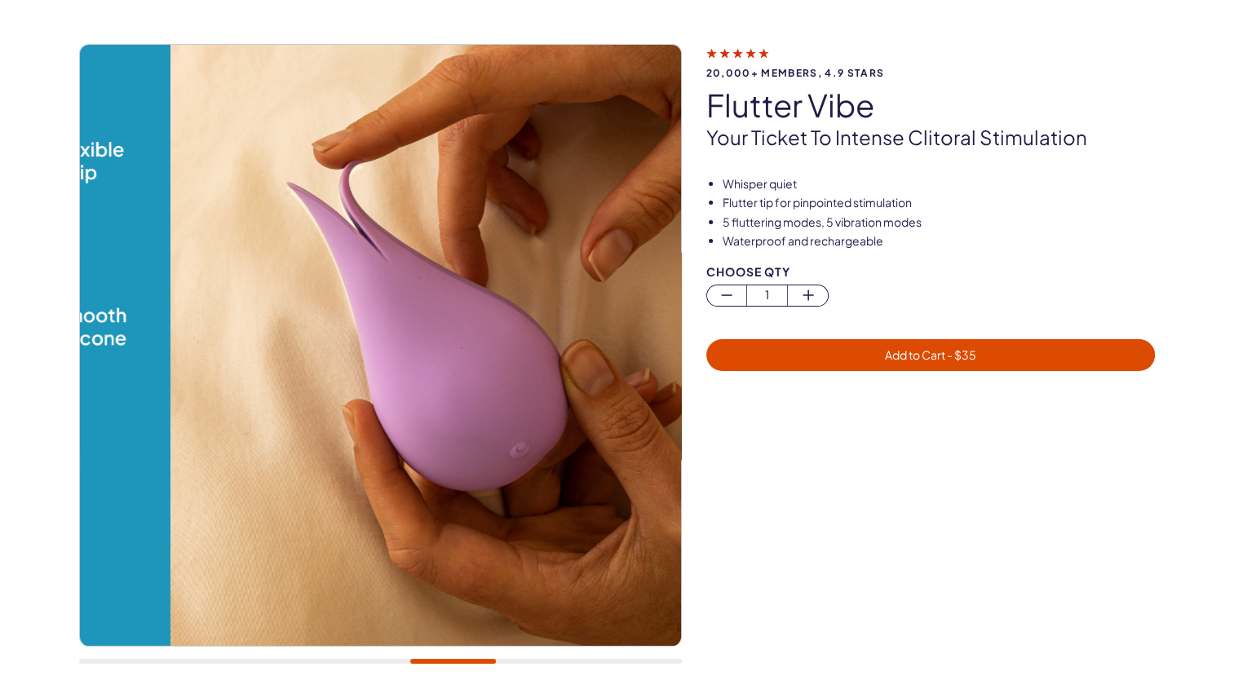
click at [805, 352] on div "20,000+ members, 4.9 stars flutter vibe Your ticket to intense clitoral stimula…" at bounding box center [617, 362] width 1077 height 637
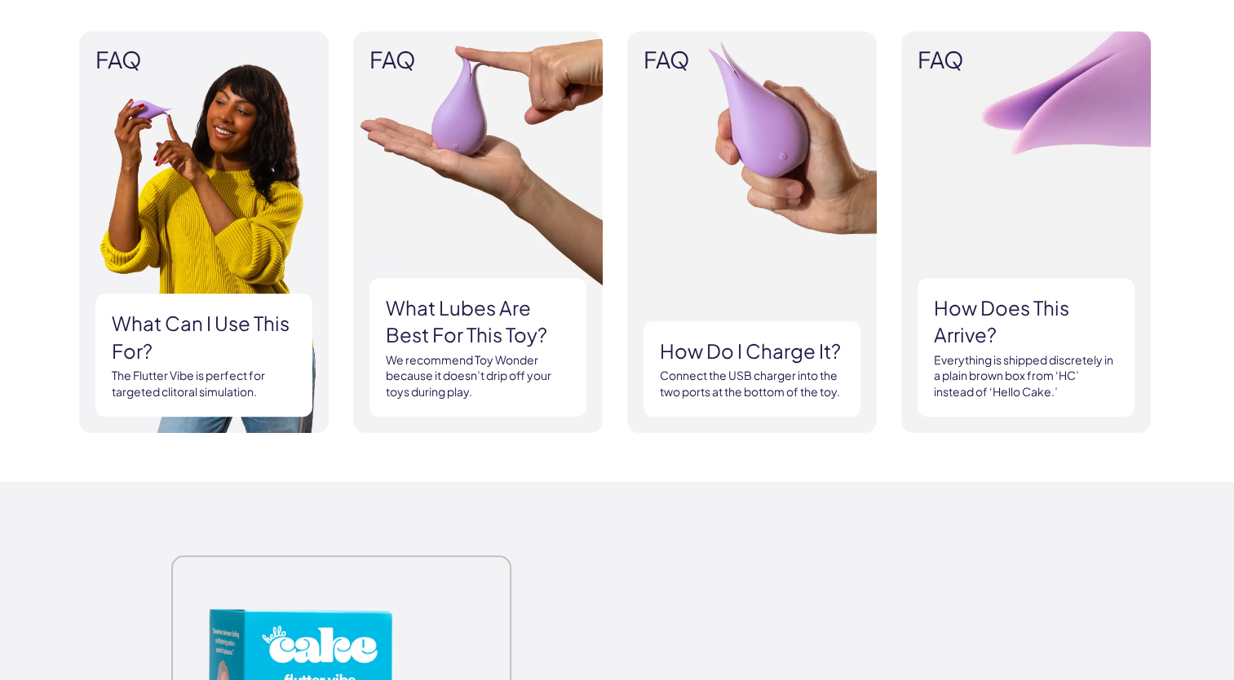
scroll to position [1632, 0]
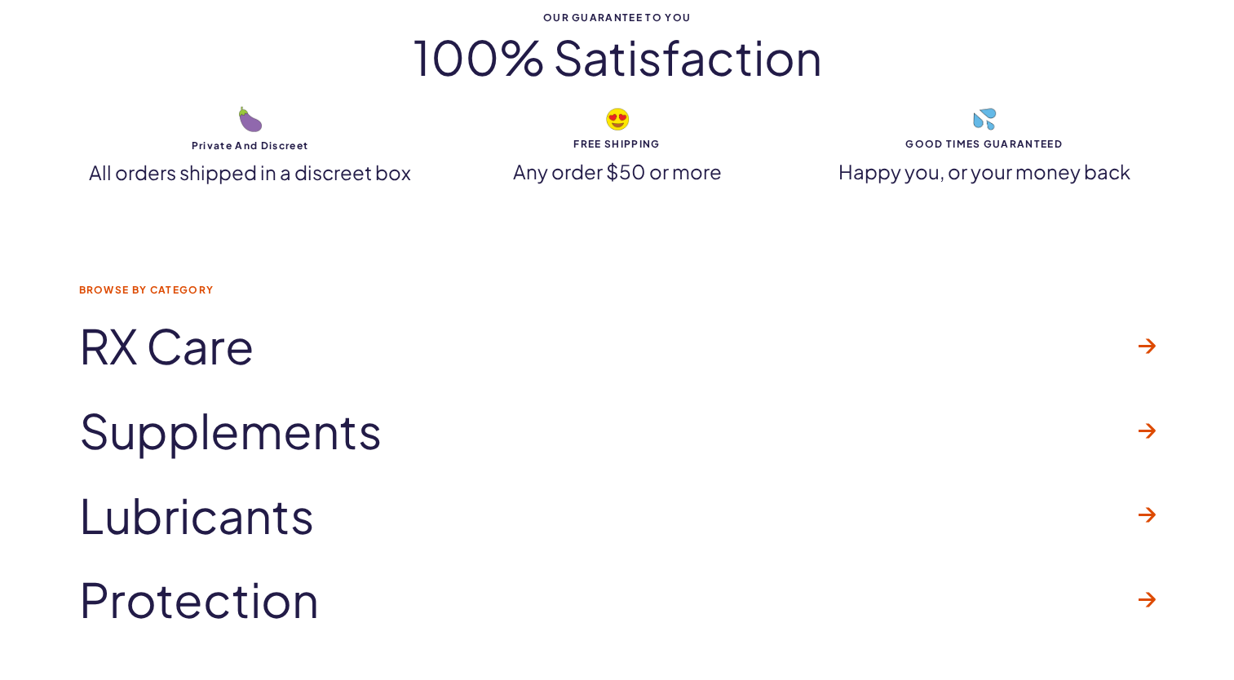
scroll to position [5140, 0]
